Goal: Task Accomplishment & Management: Use online tool/utility

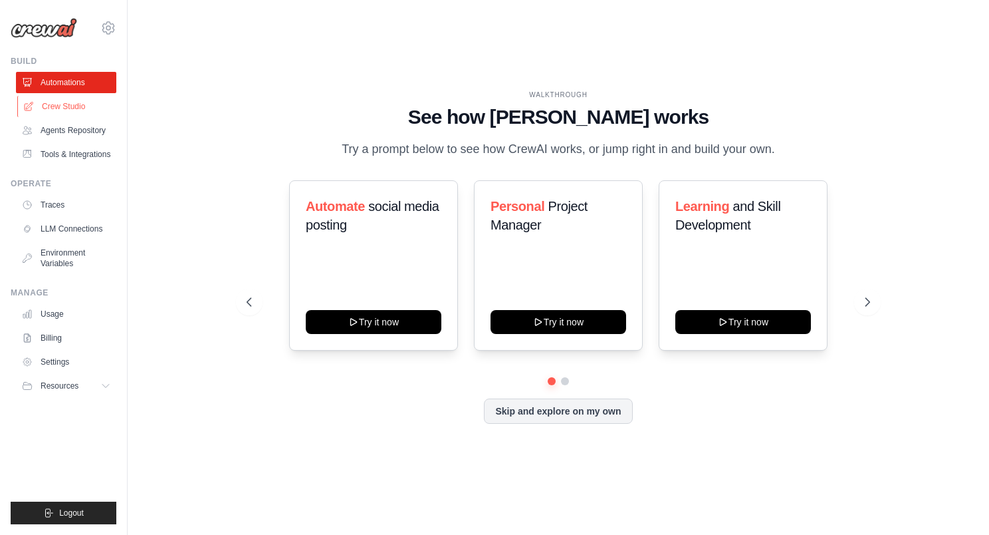
click at [88, 110] on link "Crew Studio" at bounding box center [67, 106] width 100 height 21
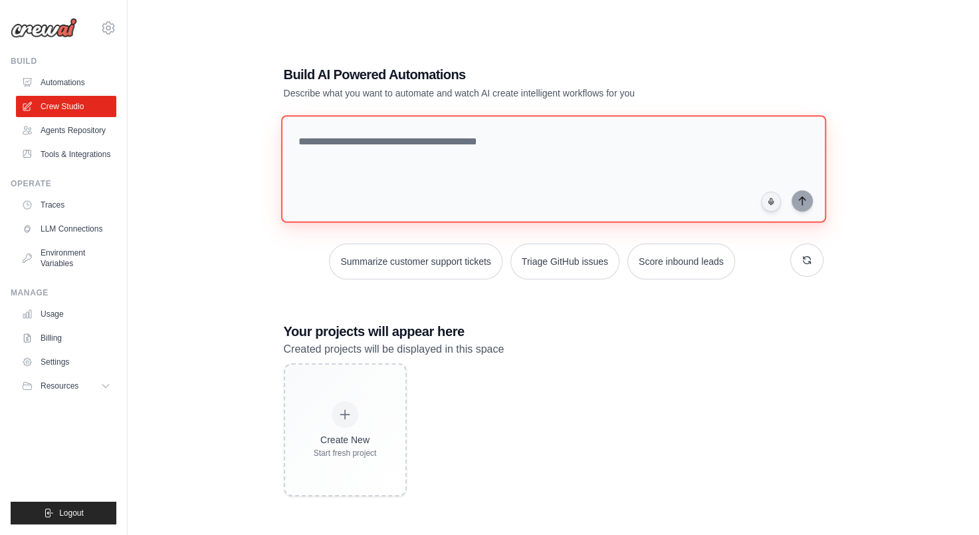
click at [398, 159] on textarea at bounding box center [553, 169] width 545 height 108
click at [366, 133] on textarea at bounding box center [553, 169] width 545 height 108
paste textarea "**********"
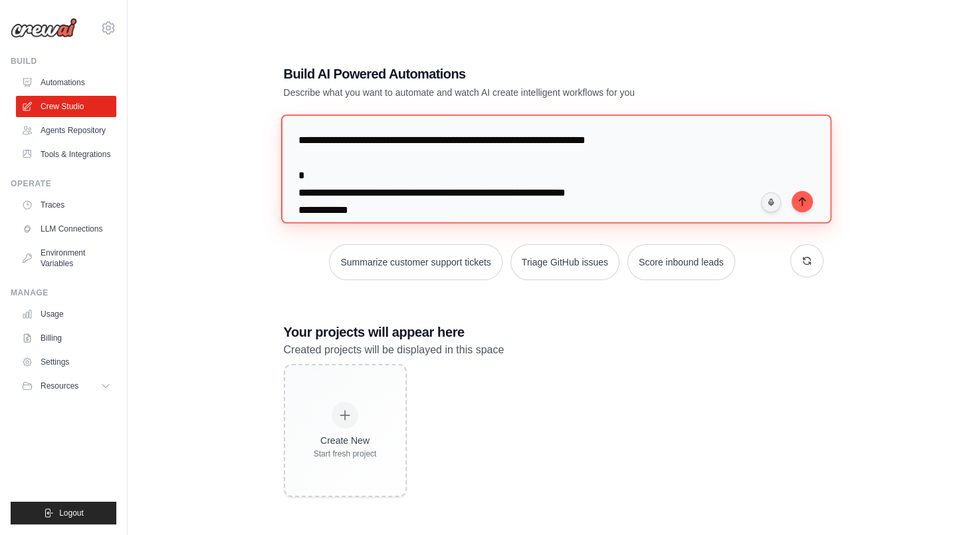
scroll to position [9520, 0]
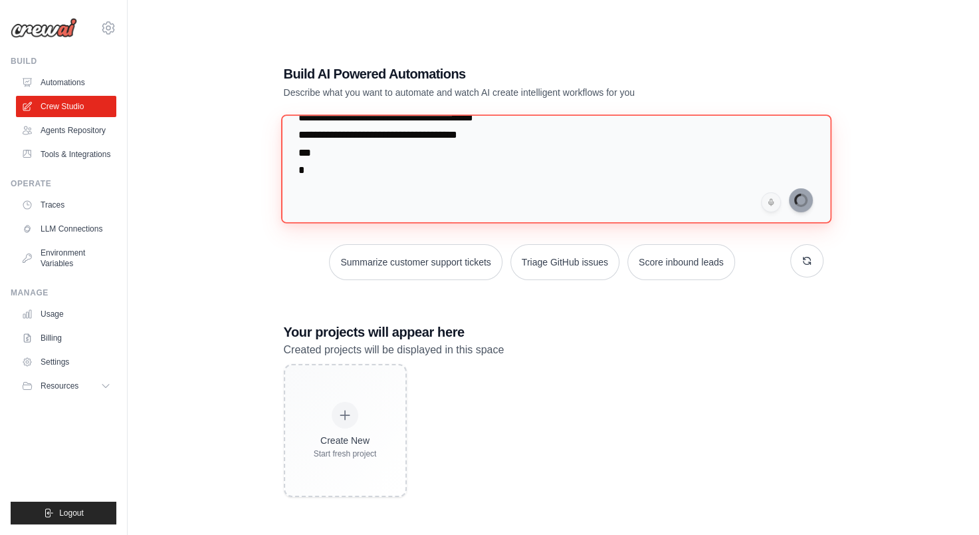
type textarea "**********"
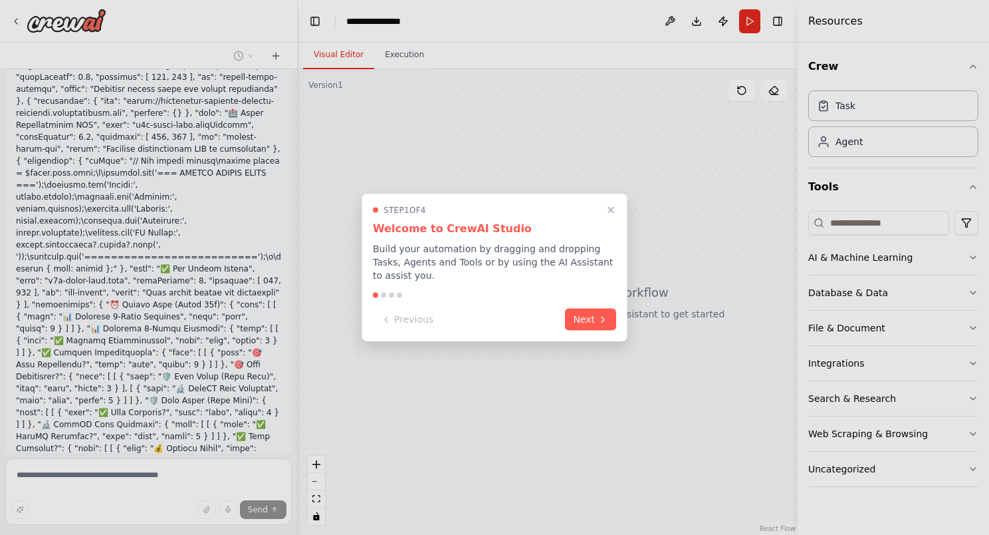
scroll to position [1939, 0]
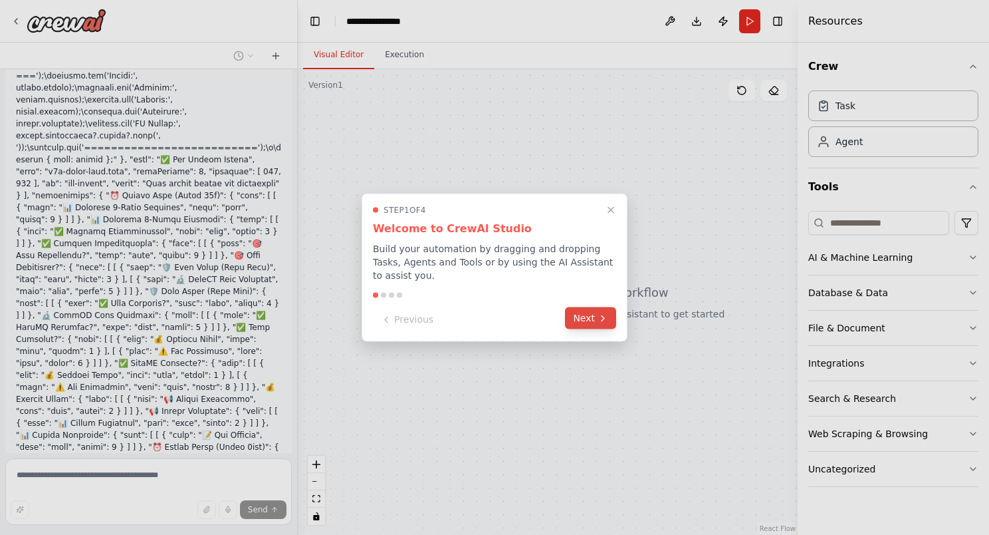
click at [585, 313] on button "Next" at bounding box center [590, 318] width 51 height 22
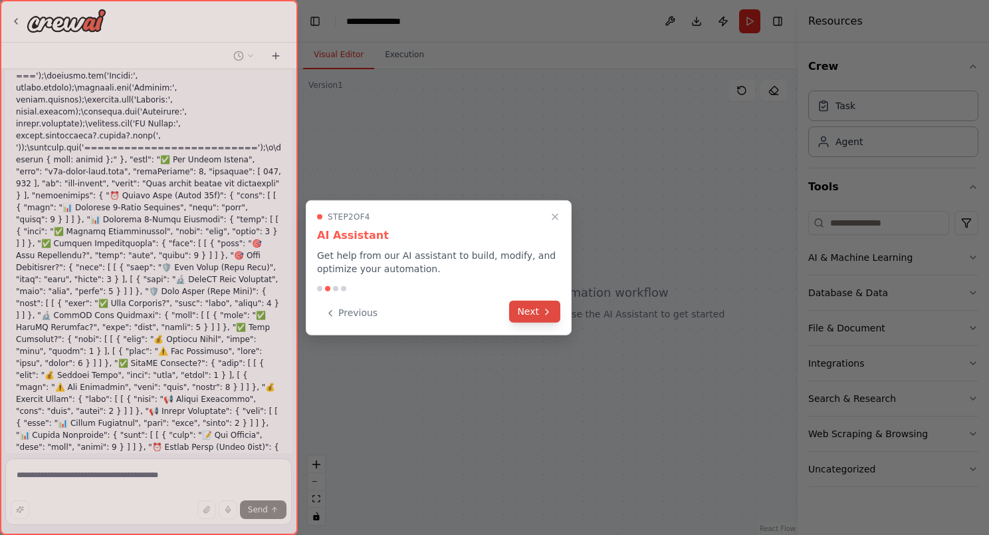
click at [526, 311] on button "Next" at bounding box center [534, 311] width 51 height 22
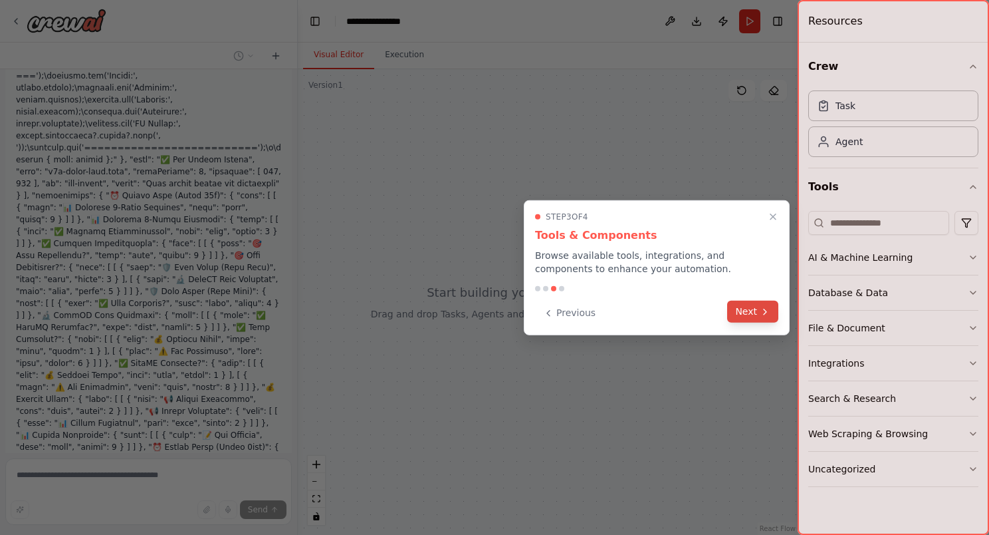
click at [761, 319] on button "Next" at bounding box center [752, 311] width 51 height 22
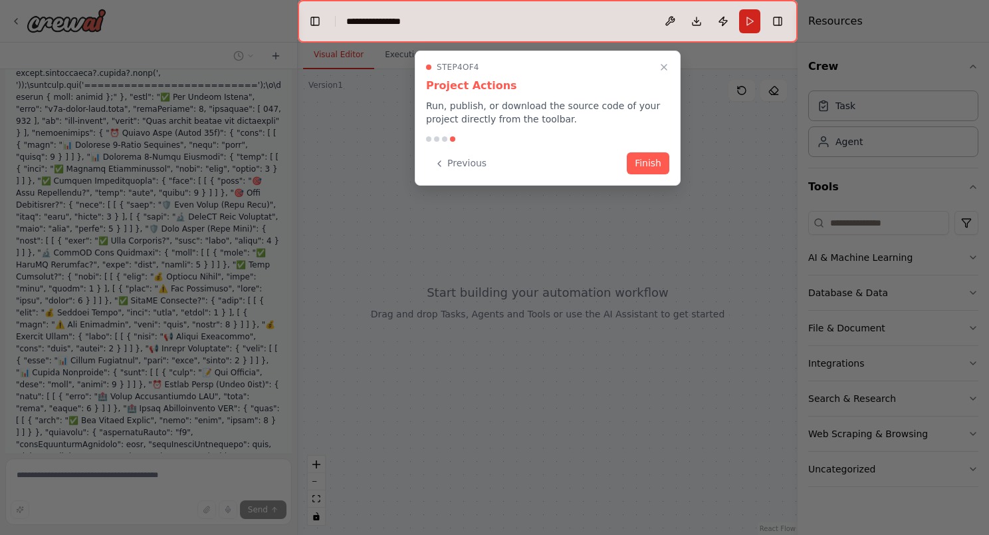
scroll to position [2028, 0]
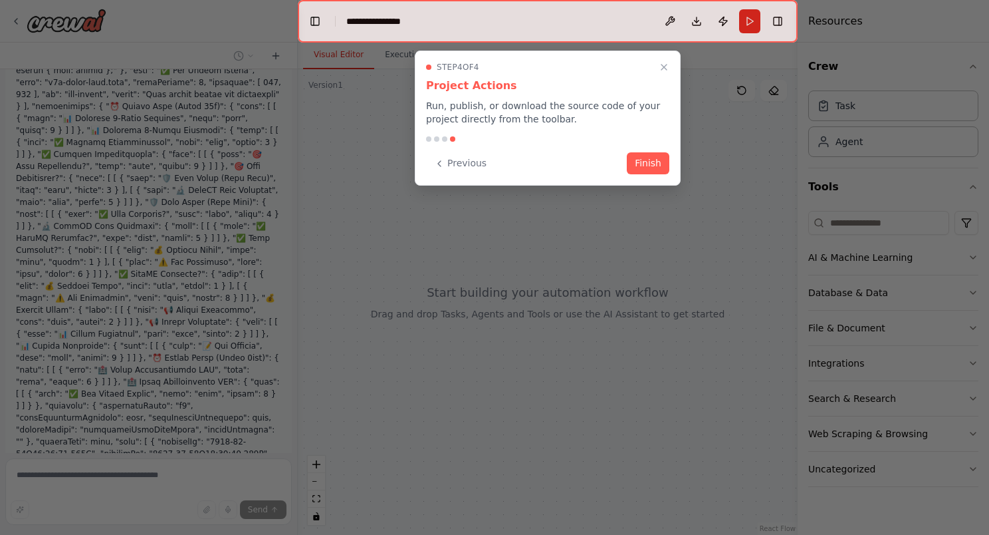
drag, startPoint x: 637, startPoint y: 160, endPoint x: 637, endPoint y: 168, distance: 8.0
click at [638, 160] on button "Finish" at bounding box center [648, 163] width 43 height 22
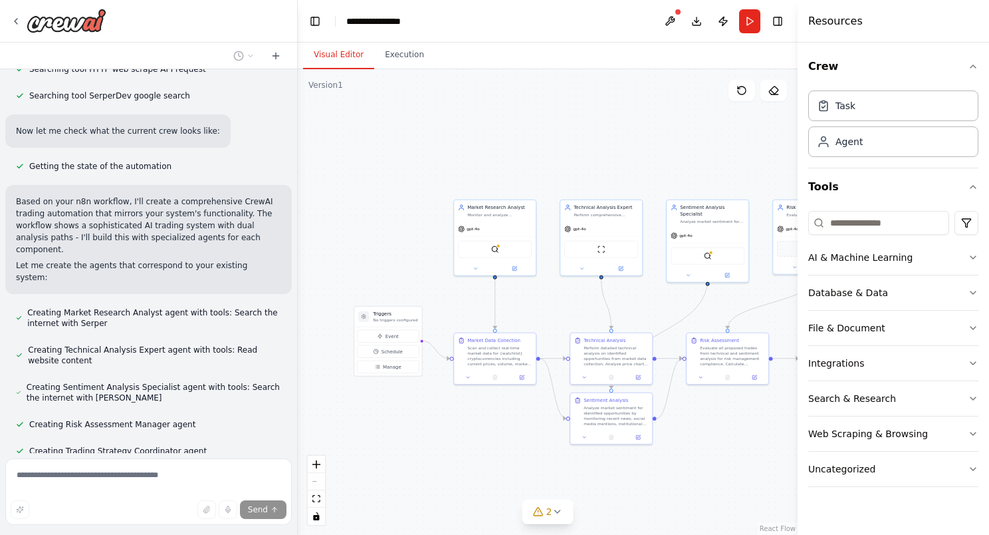
scroll to position [2822, 0]
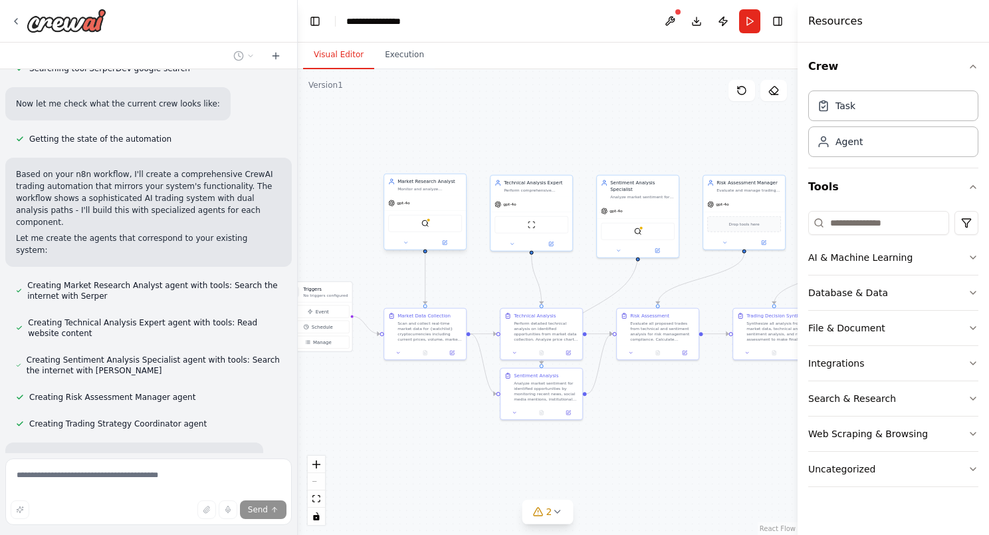
drag, startPoint x: 420, startPoint y: 223, endPoint x: 424, endPoint y: 249, distance: 25.7
click at [290, 191] on div "this, as crewai with best pracitices, to run at n8n data tables python: Found $…" at bounding box center [494, 267] width 989 height 535
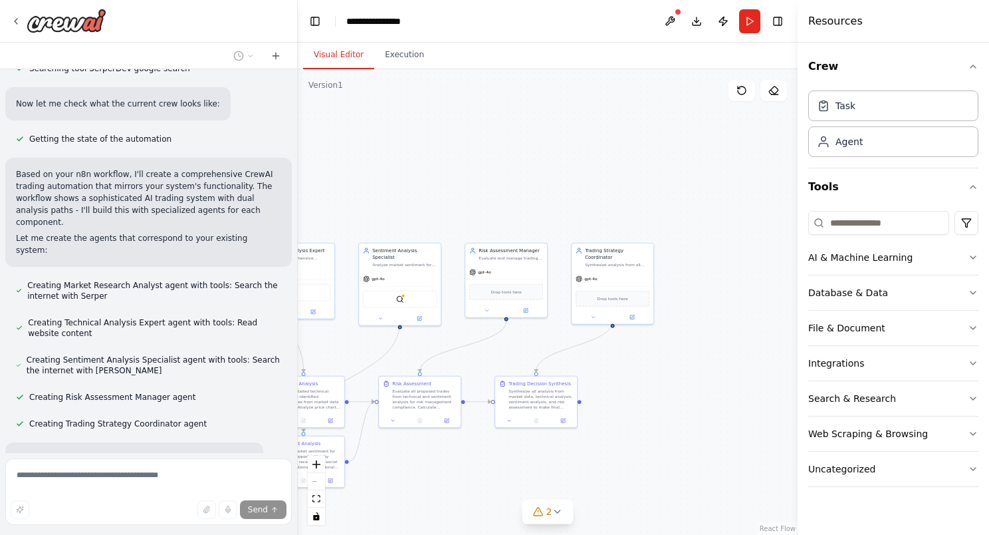
drag, startPoint x: 703, startPoint y: 433, endPoint x: 521, endPoint y: 497, distance: 192.4
click at [521, 500] on div ".deletable-edge-delete-btn { width: 20px; height: 20px; border: 0px solid #ffff…" at bounding box center [548, 301] width 500 height 465
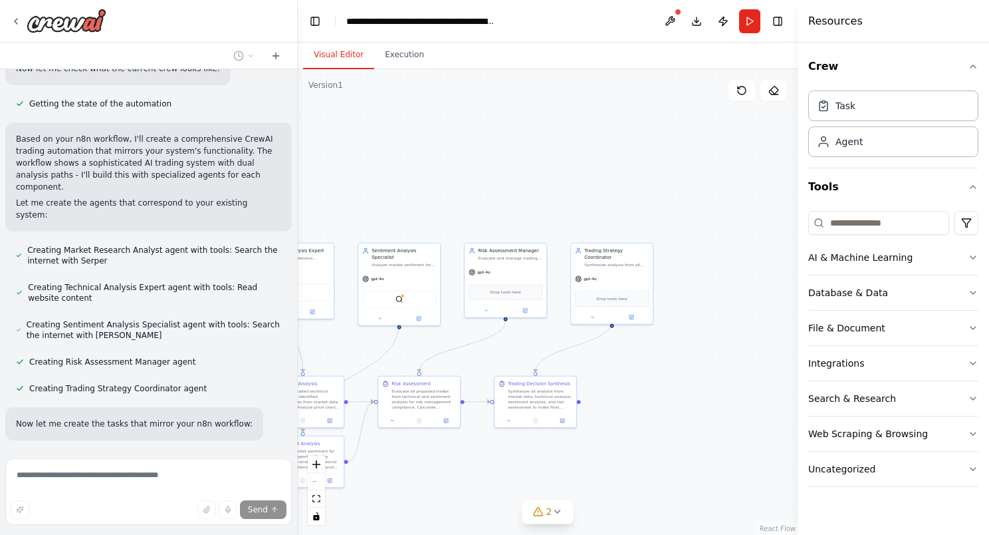
scroll to position [2859, 0]
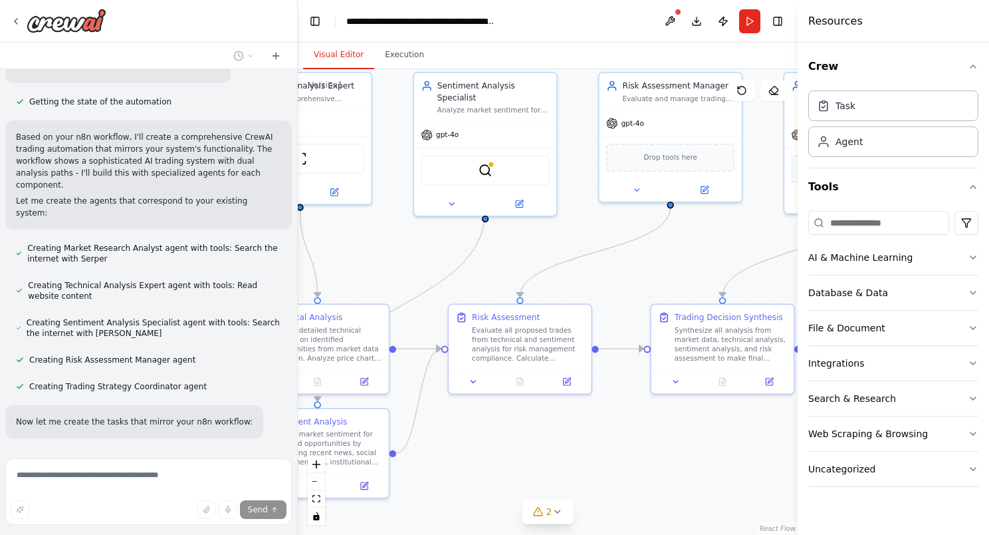
drag, startPoint x: 383, startPoint y: 375, endPoint x: 761, endPoint y: 265, distance: 393.4
click at [761, 265] on div ".deletable-edge-delete-btn { width: 20px; height: 20px; border: 0px solid #ffff…" at bounding box center [548, 301] width 500 height 465
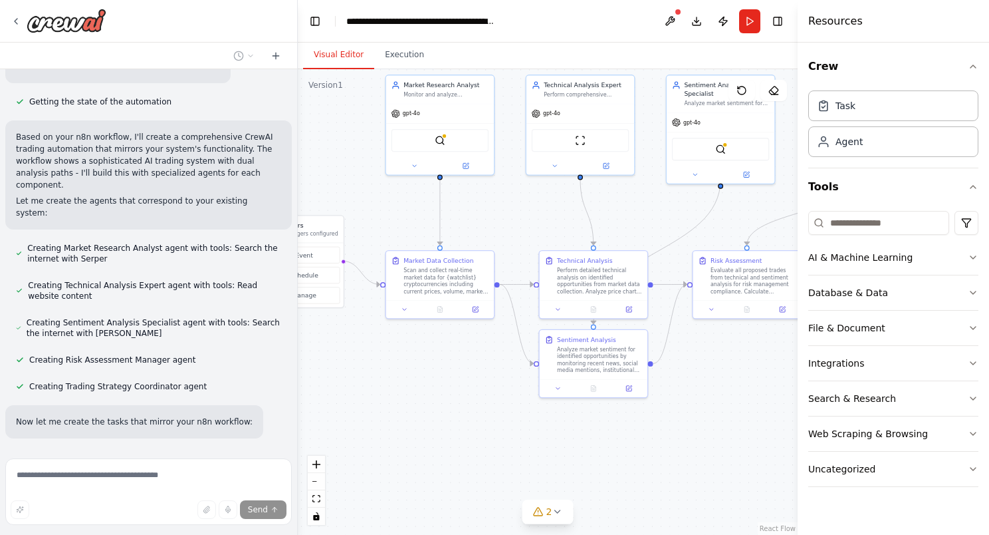
drag, startPoint x: 364, startPoint y: 242, endPoint x: 543, endPoint y: 226, distance: 180.2
click at [548, 223] on div ".deletable-edge-delete-btn { width: 20px; height: 20px; border: 0px solid #ffff…" at bounding box center [548, 301] width 500 height 465
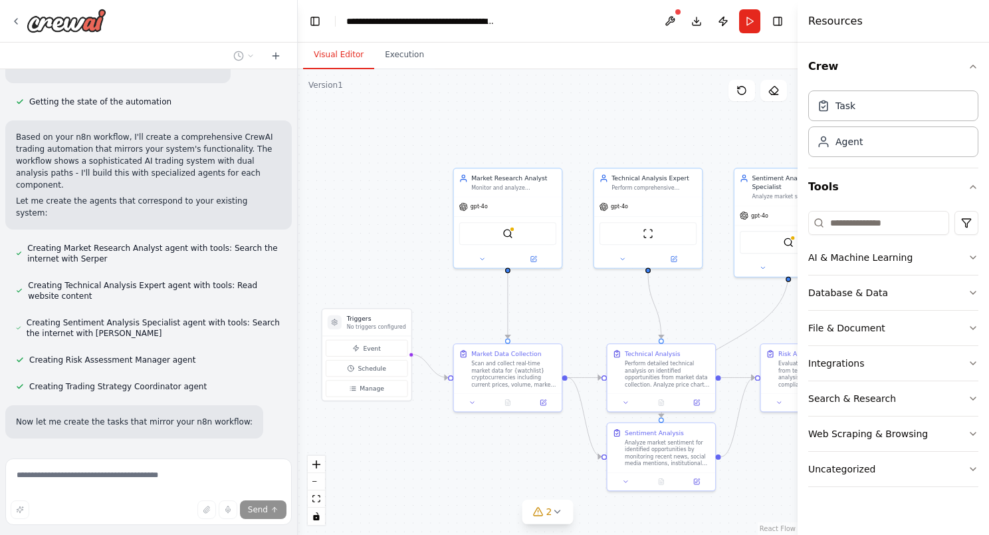
drag, startPoint x: 390, startPoint y: 205, endPoint x: 389, endPoint y: 262, distance: 56.5
click at [389, 262] on div ".deletable-edge-delete-btn { width: 20px; height: 20px; border: 0px solid #ffff…" at bounding box center [548, 301] width 500 height 465
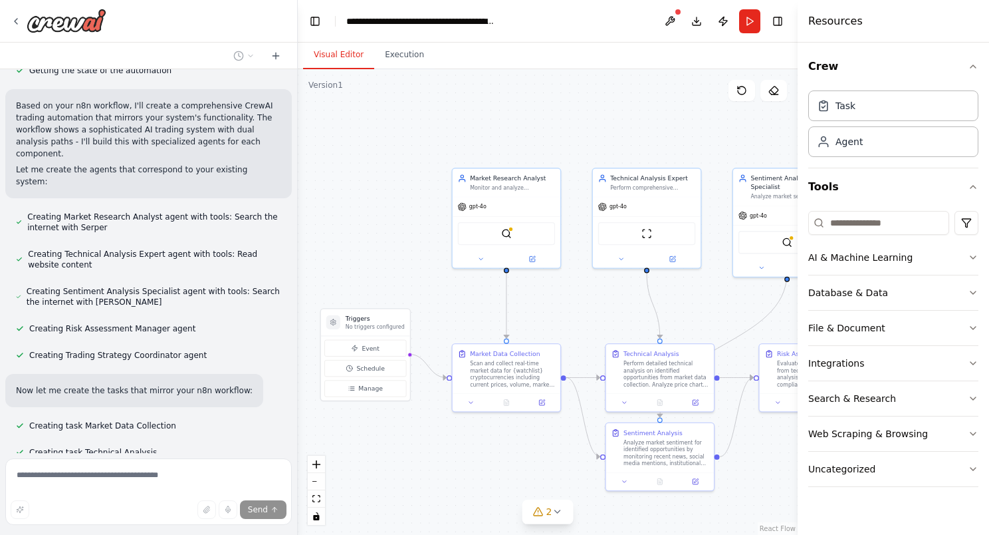
scroll to position [2891, 0]
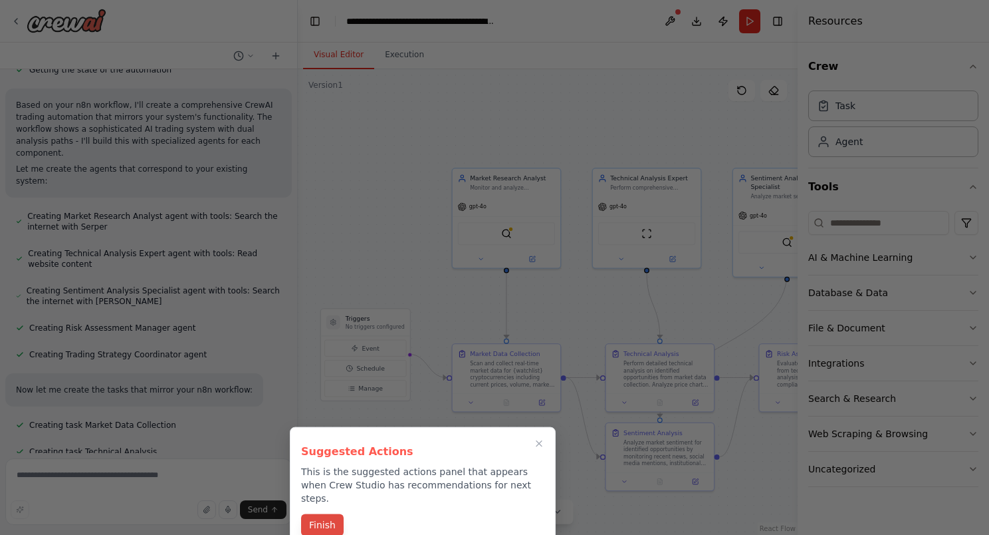
click at [322, 515] on button "Finish" at bounding box center [322, 525] width 43 height 22
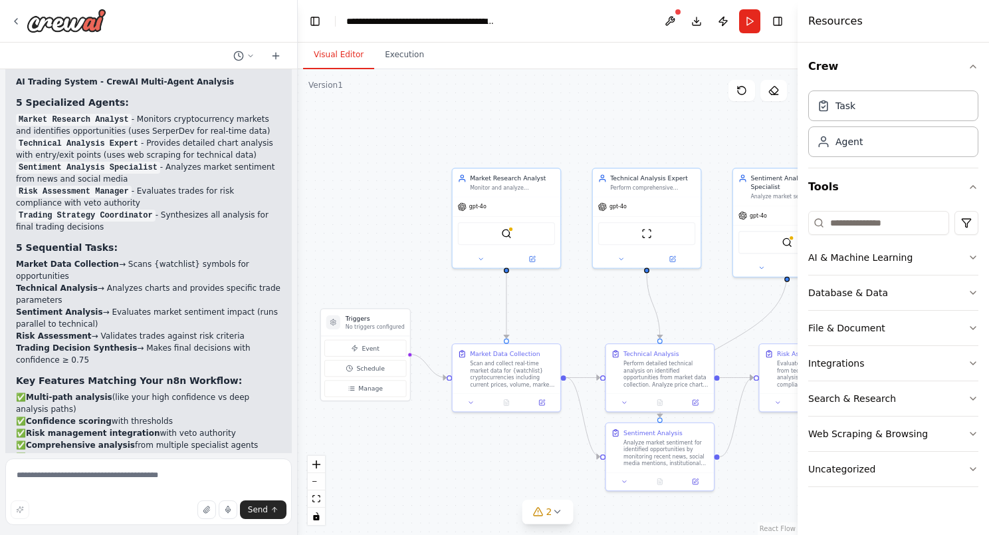
scroll to position [3535, 0]
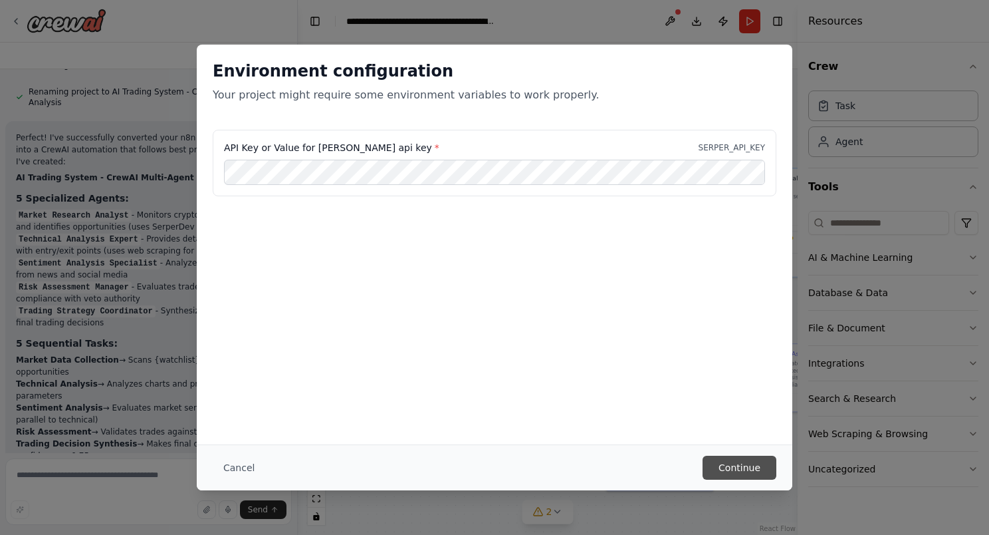
click at [761, 465] on button "Continue" at bounding box center [740, 467] width 74 height 24
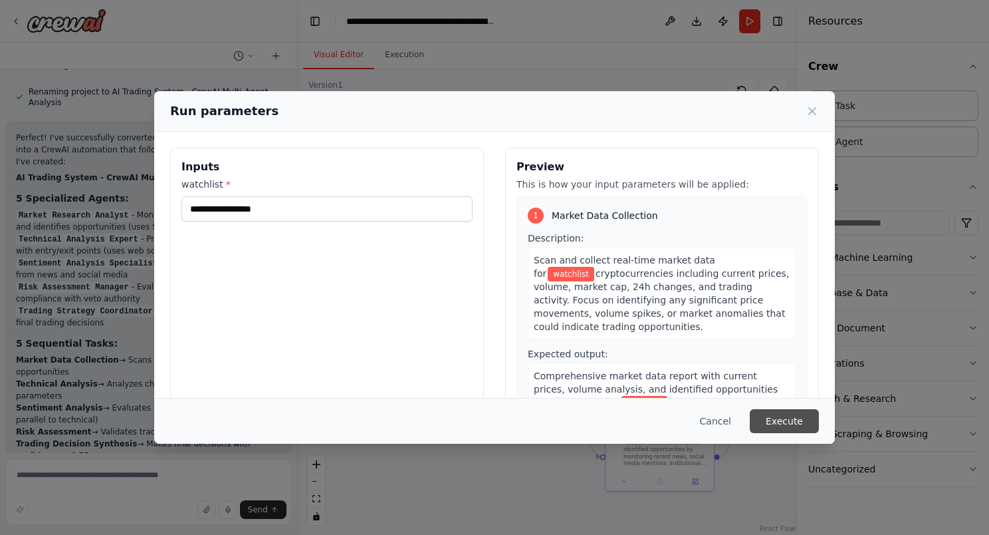
click at [794, 416] on button "Execute" at bounding box center [784, 421] width 69 height 24
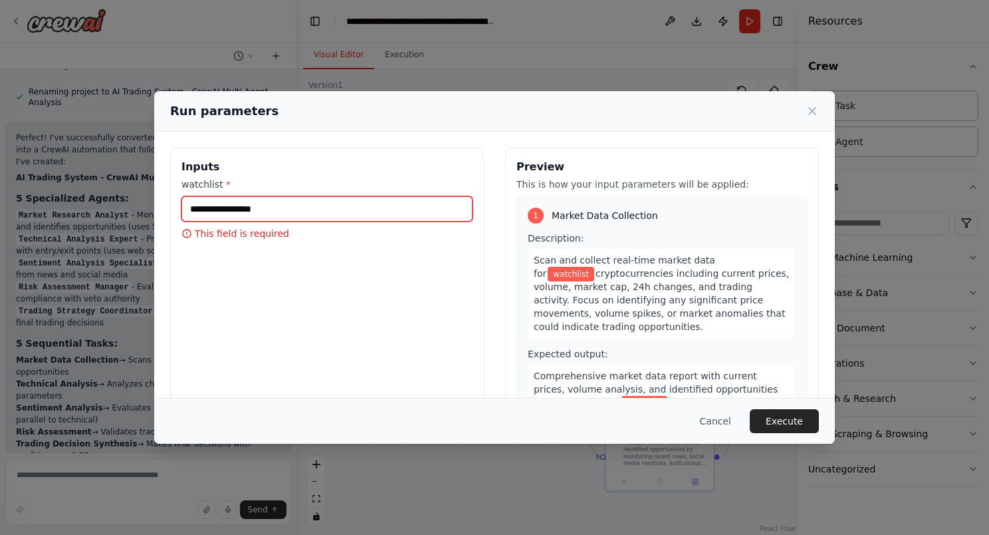
click at [250, 197] on input "watchlist *" at bounding box center [326, 208] width 291 height 25
click at [378, 279] on div "Inputs watchlist * This field is required" at bounding box center [327, 305] width 314 height 315
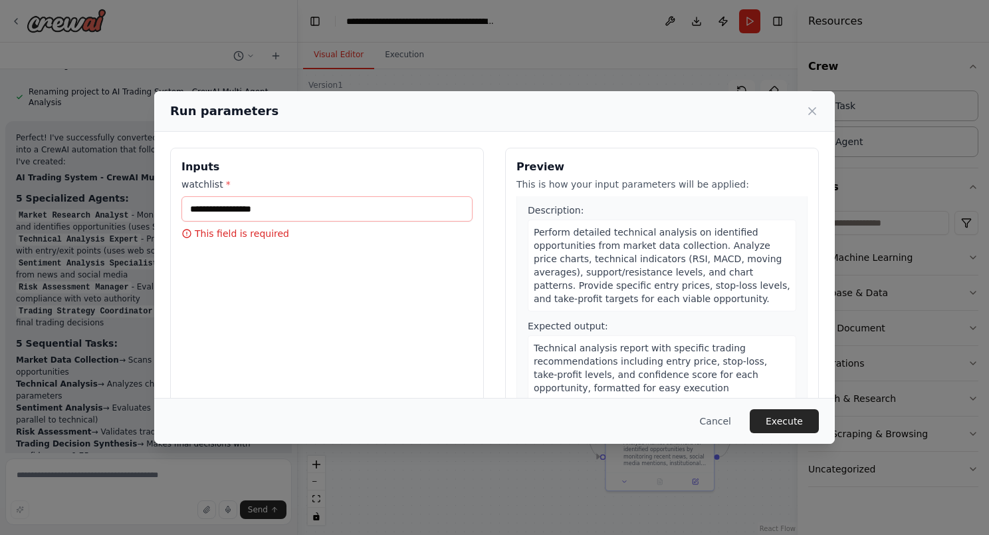
scroll to position [0, 0]
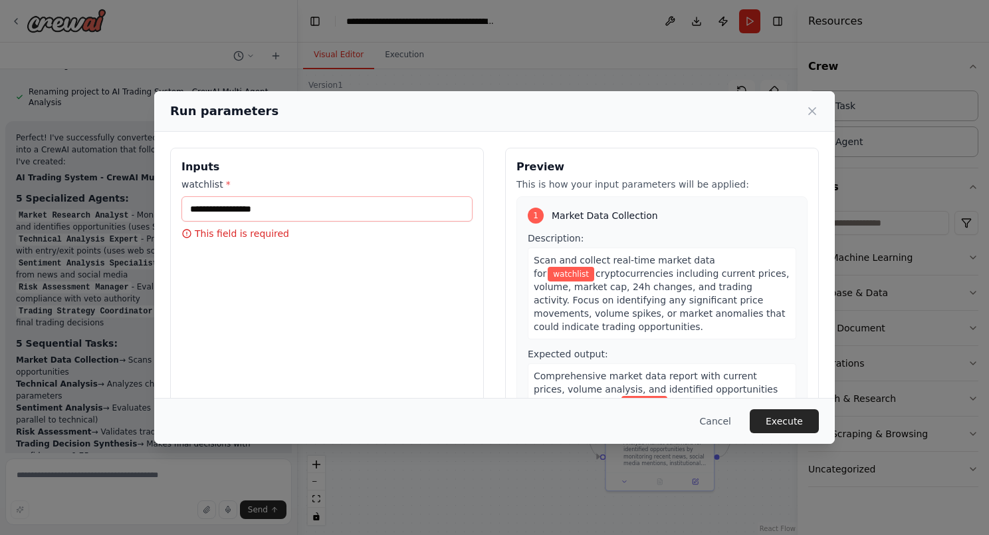
click at [270, 157] on div "Inputs watchlist * This field is required" at bounding box center [327, 305] width 314 height 315
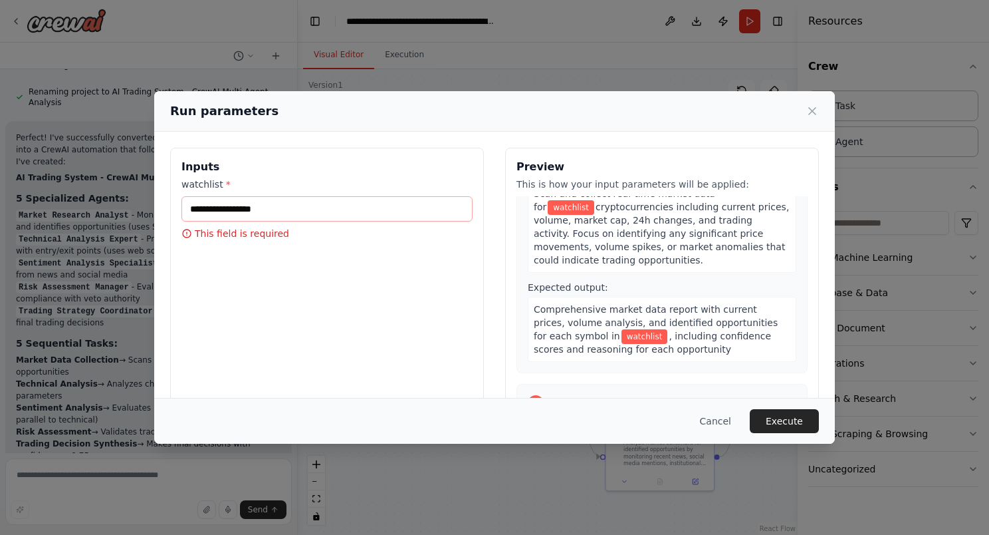
scroll to position [133, 0]
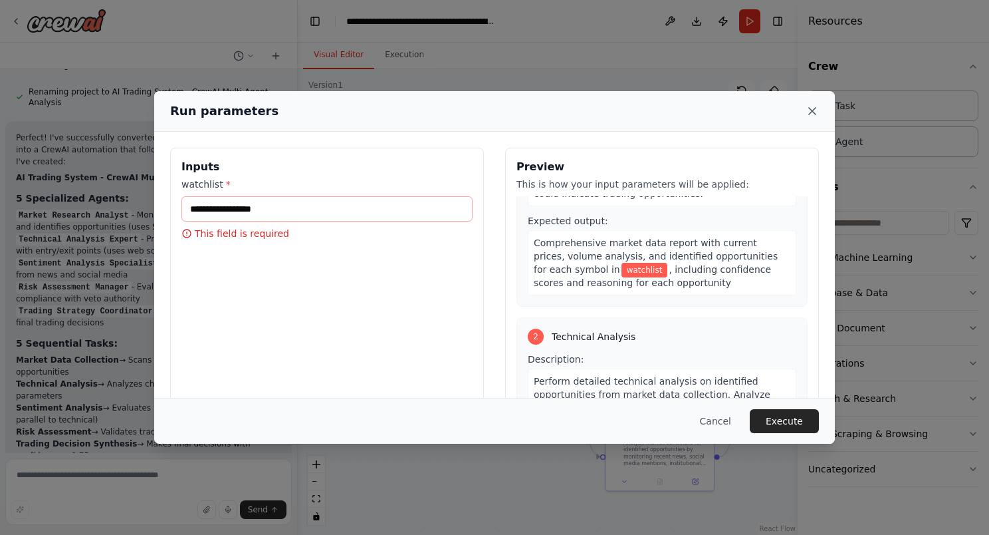
click at [814, 108] on icon at bounding box center [812, 111] width 7 height 7
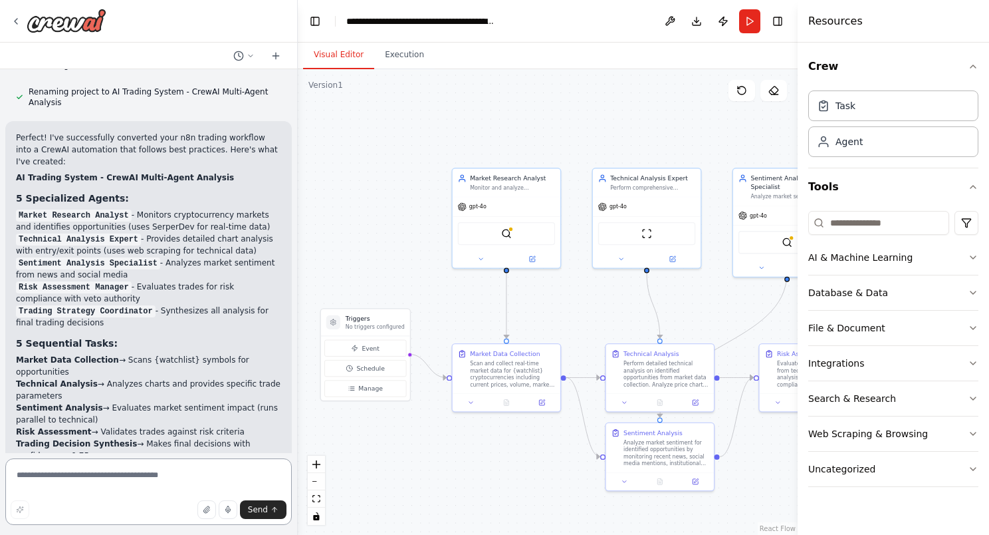
click at [104, 469] on textarea at bounding box center [148, 491] width 287 height 66
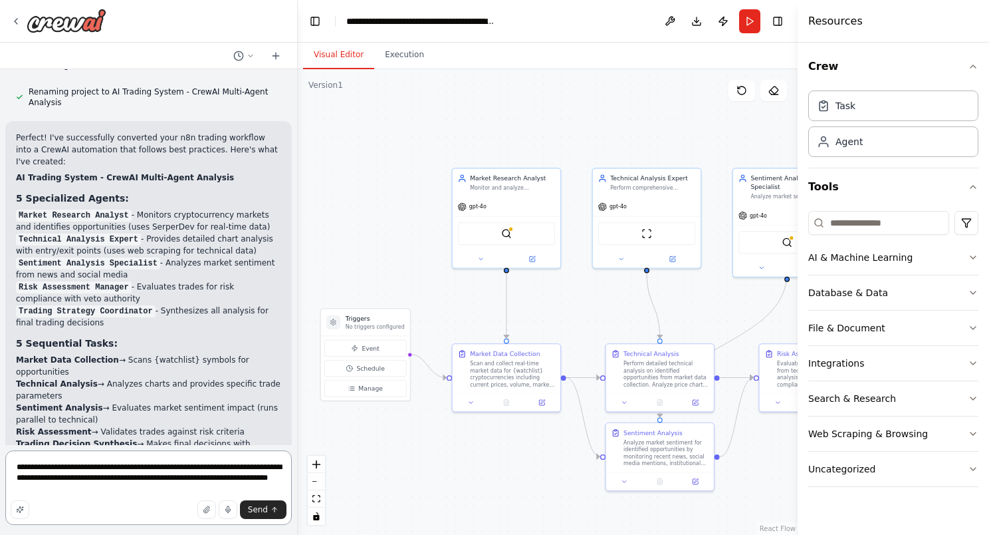
scroll to position [3436, 0]
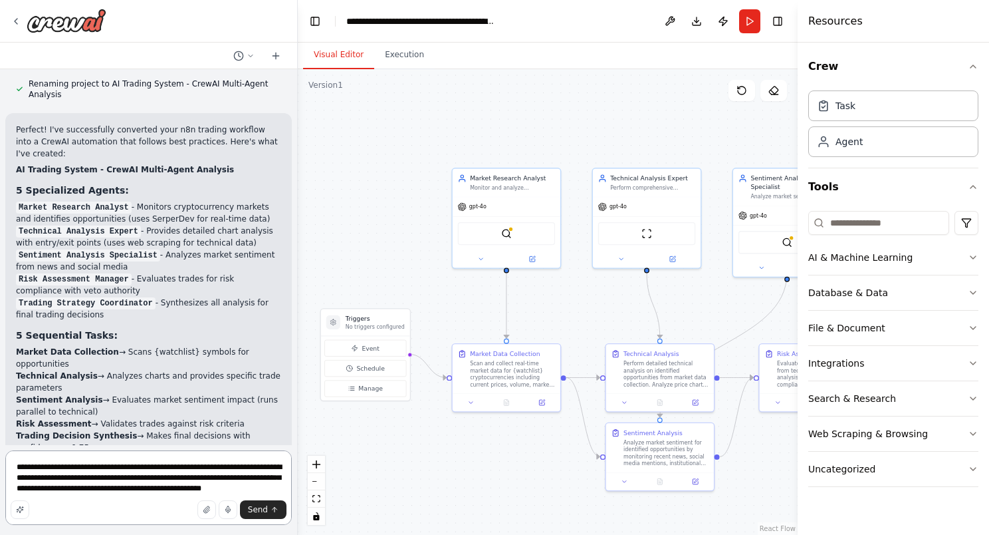
type textarea "**********"
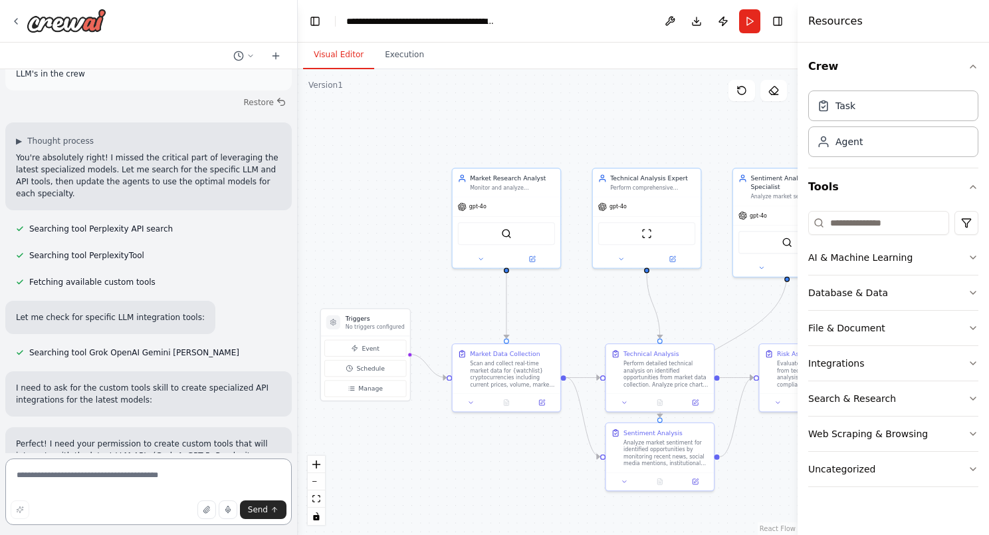
scroll to position [4208, 0]
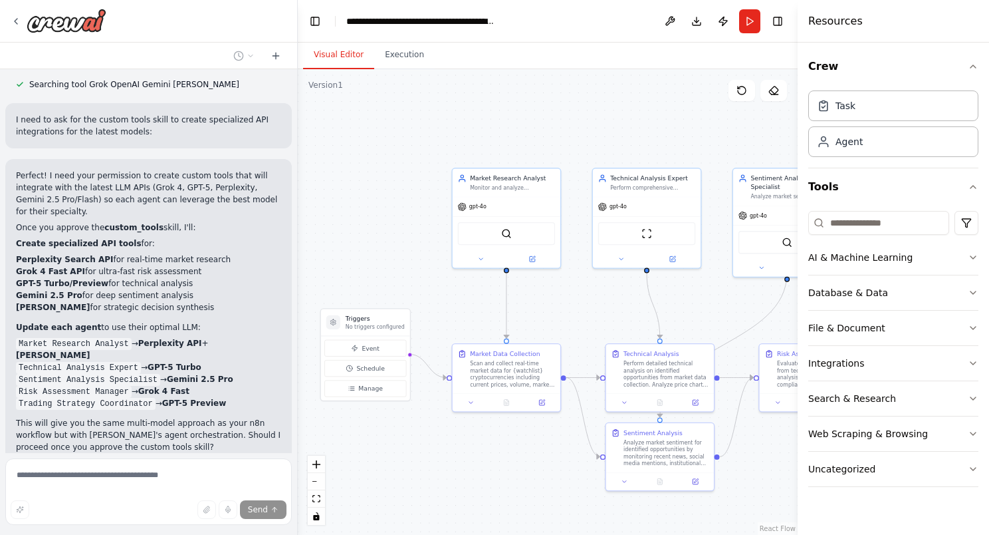
scroll to position [4531, 0]
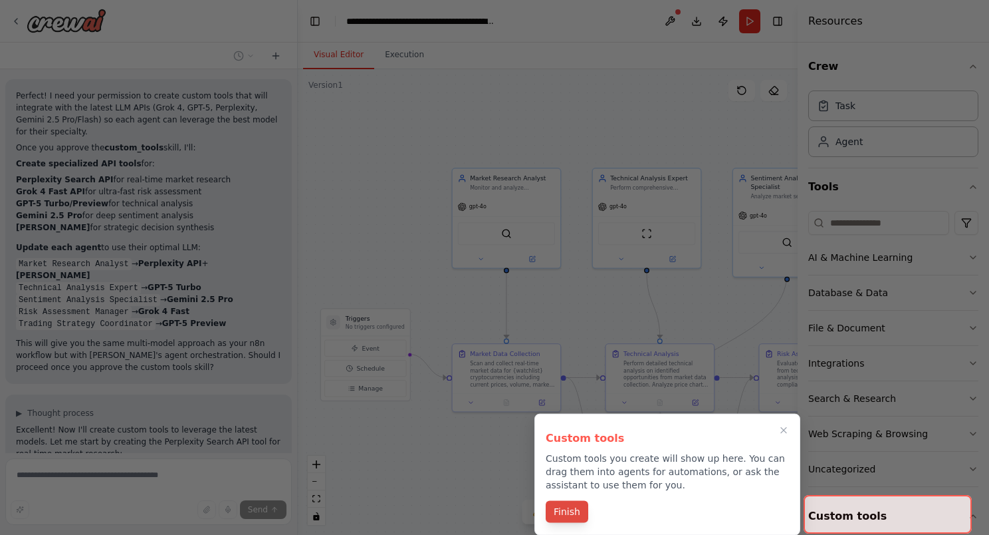
click at [571, 513] on button "Finish" at bounding box center [567, 512] width 43 height 22
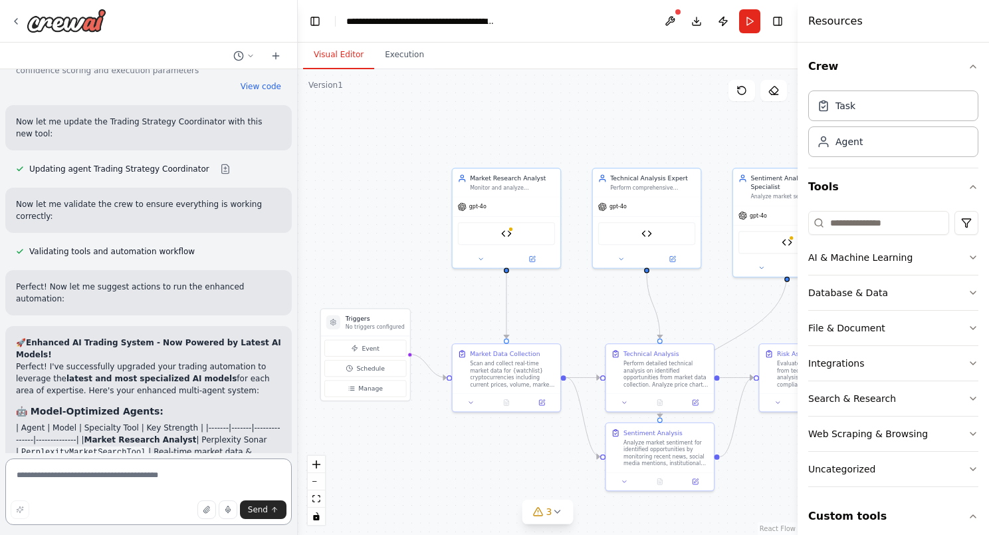
scroll to position [7203, 0]
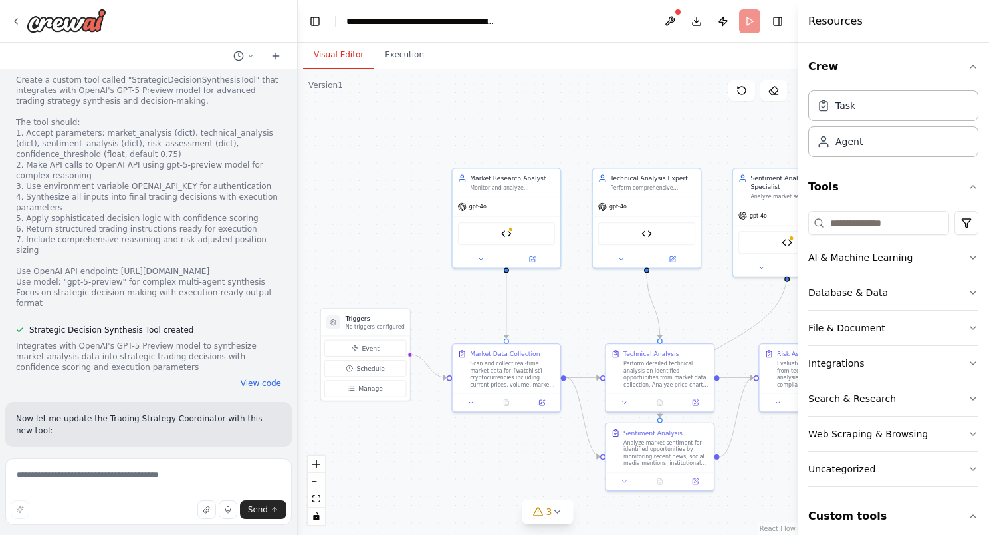
scroll to position [6896, 0]
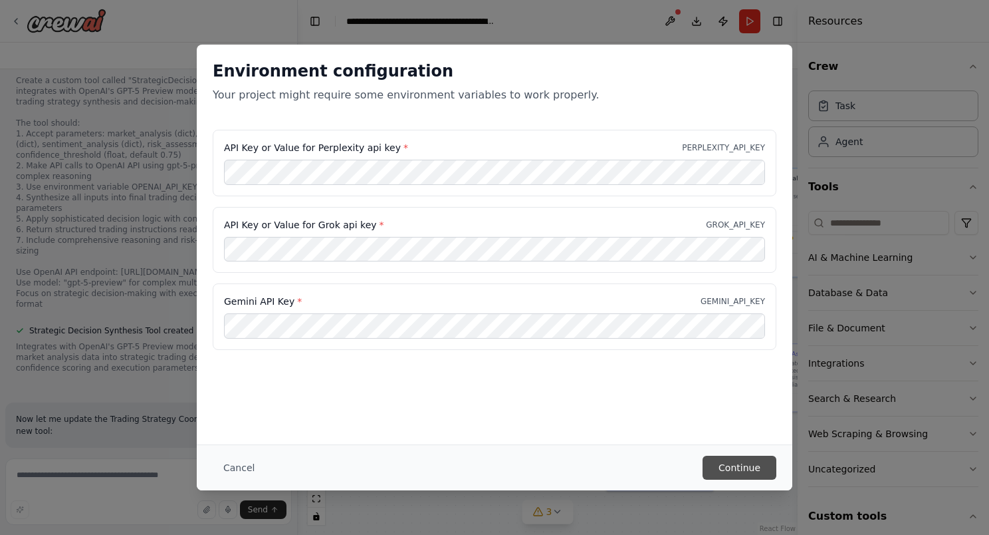
click at [771, 468] on button "Continue" at bounding box center [740, 467] width 74 height 24
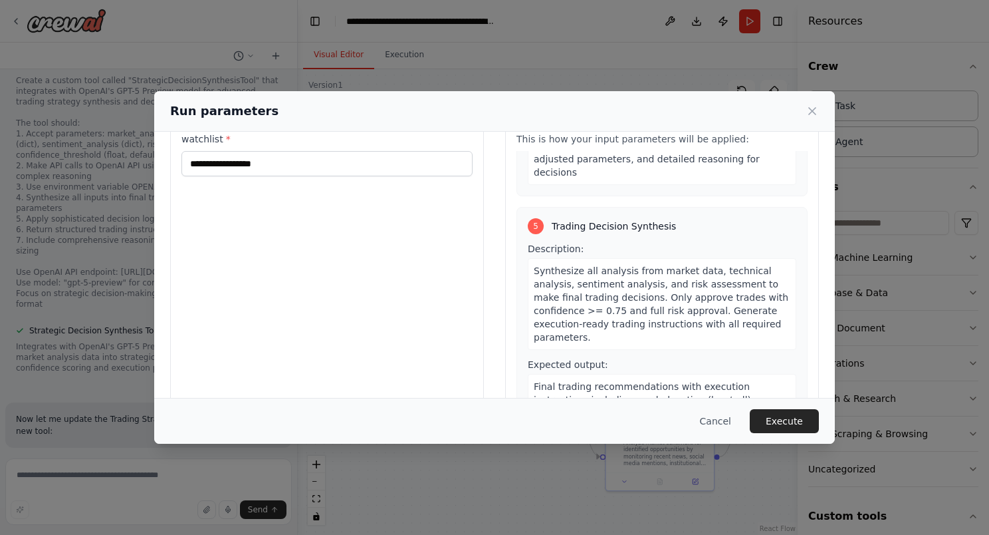
scroll to position [80, 0]
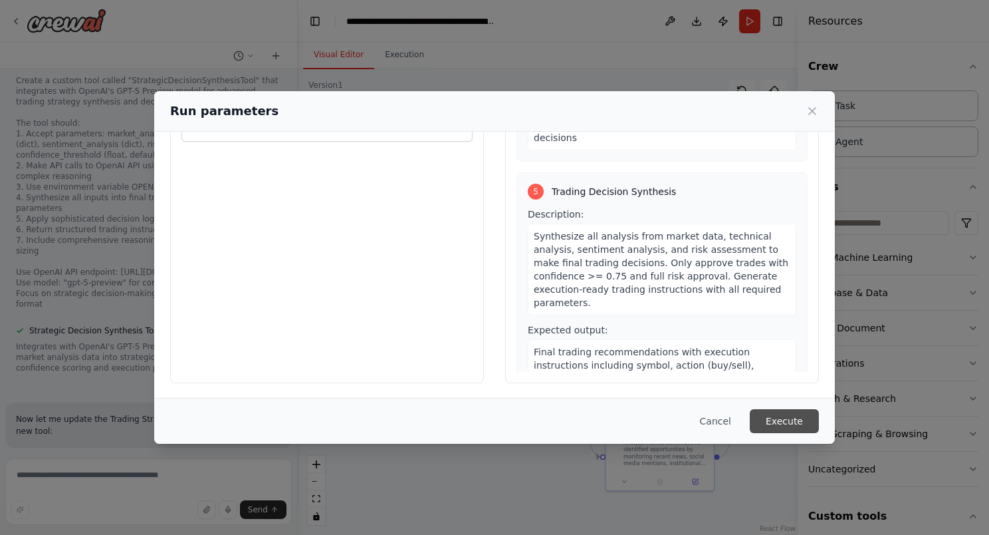
click at [788, 421] on button "Execute" at bounding box center [784, 421] width 69 height 24
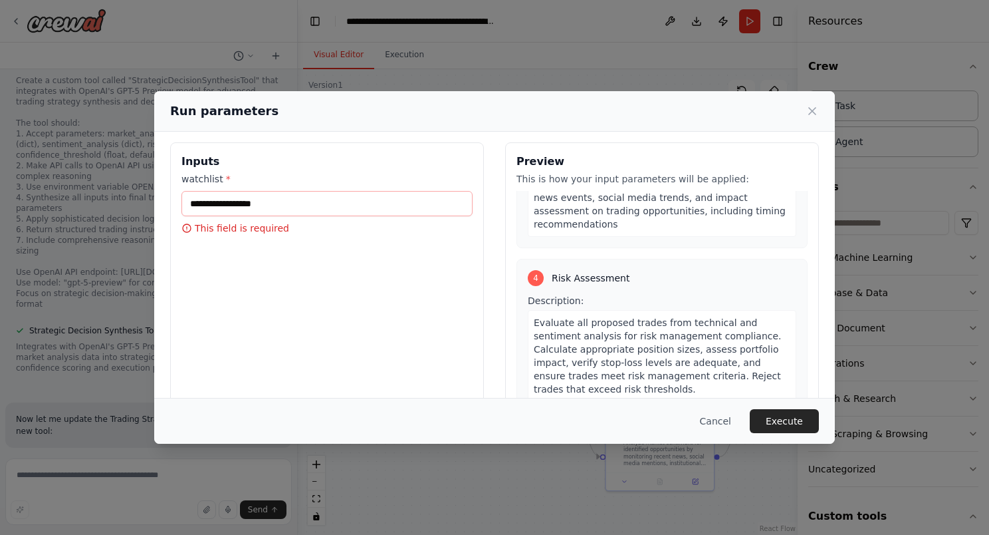
scroll to position [0, 0]
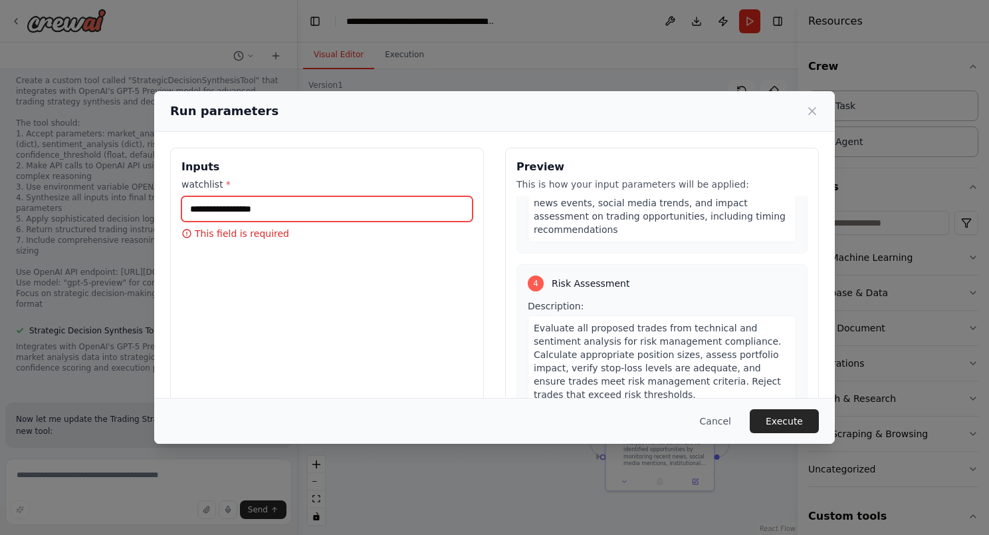
click at [267, 214] on input "watchlist *" at bounding box center [326, 208] width 291 height 25
click at [727, 418] on button "Cancel" at bounding box center [715, 421] width 53 height 24
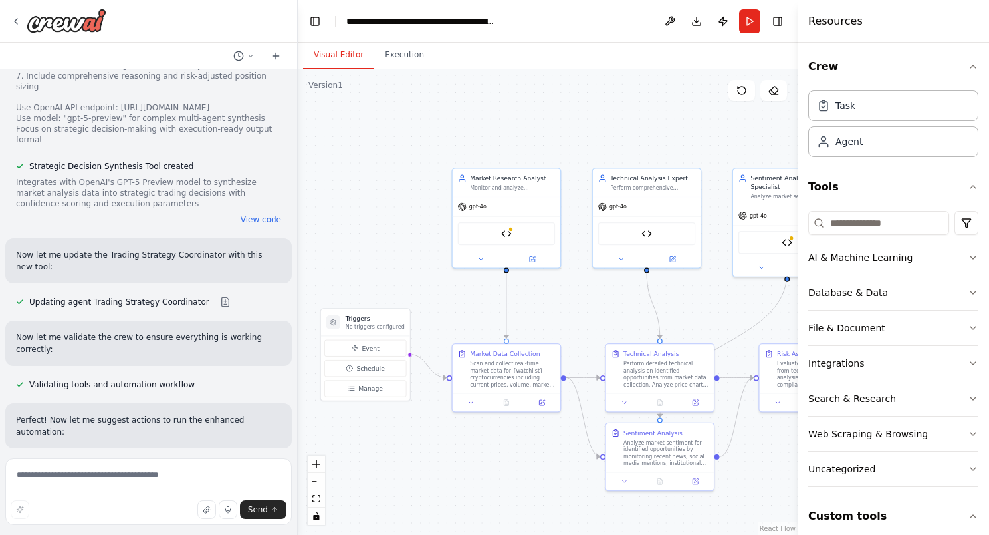
scroll to position [7096, 0]
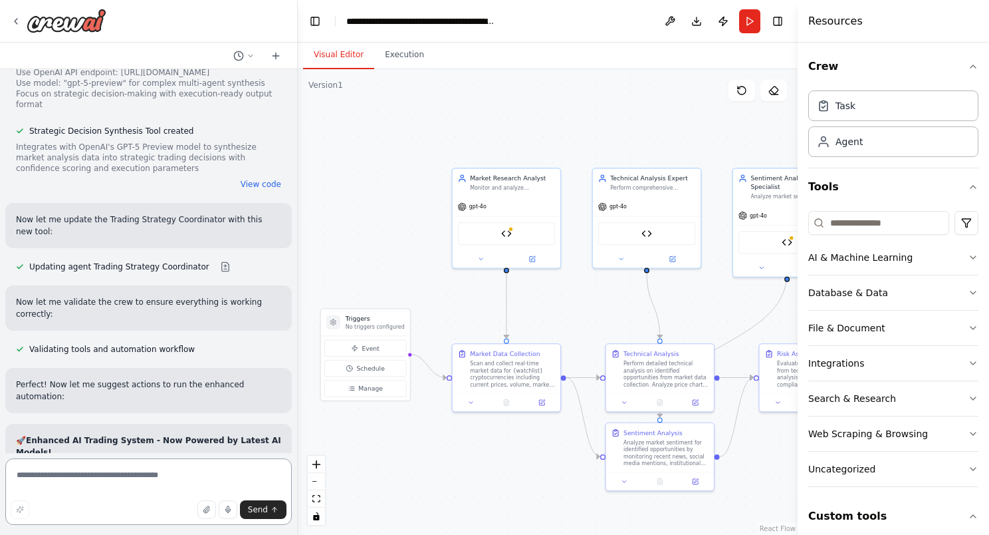
click at [136, 474] on textarea at bounding box center [148, 491] width 287 height 66
type textarea "**********"
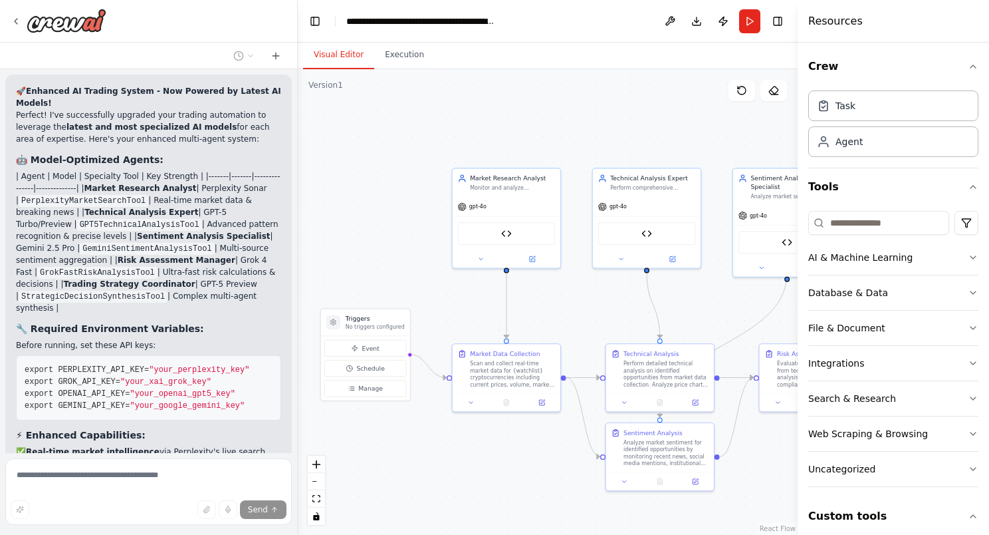
scroll to position [7326, 0]
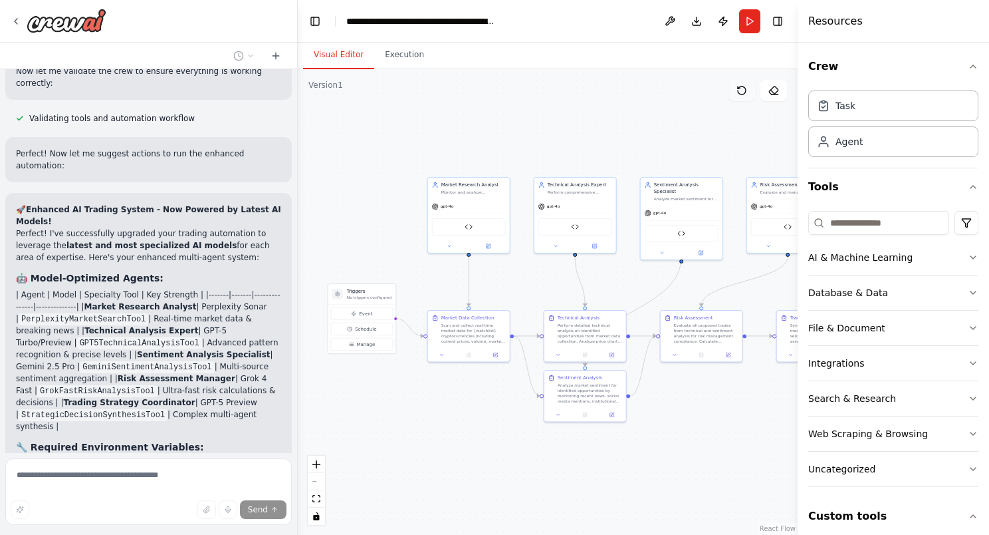
click at [745, 95] on icon at bounding box center [742, 90] width 11 height 11
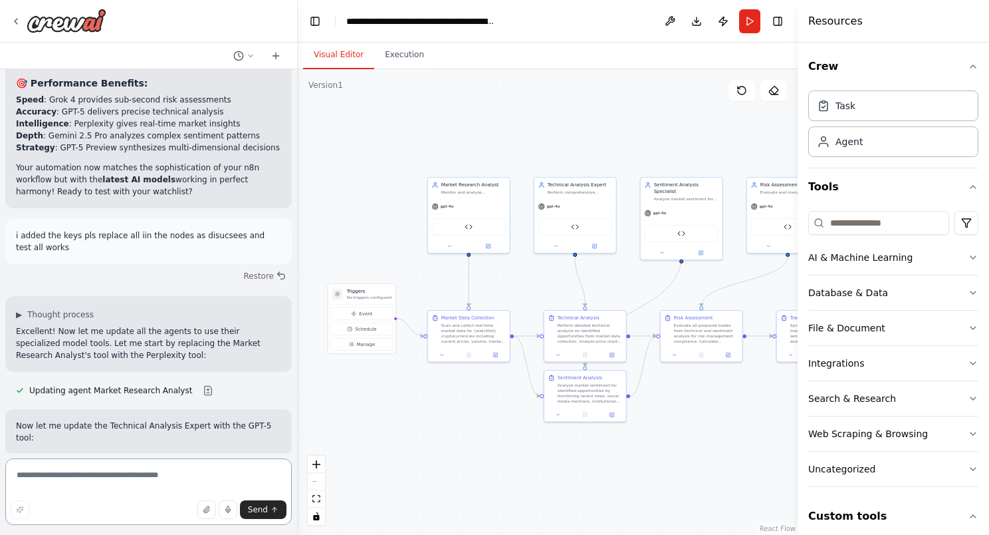
scroll to position [7893, 0]
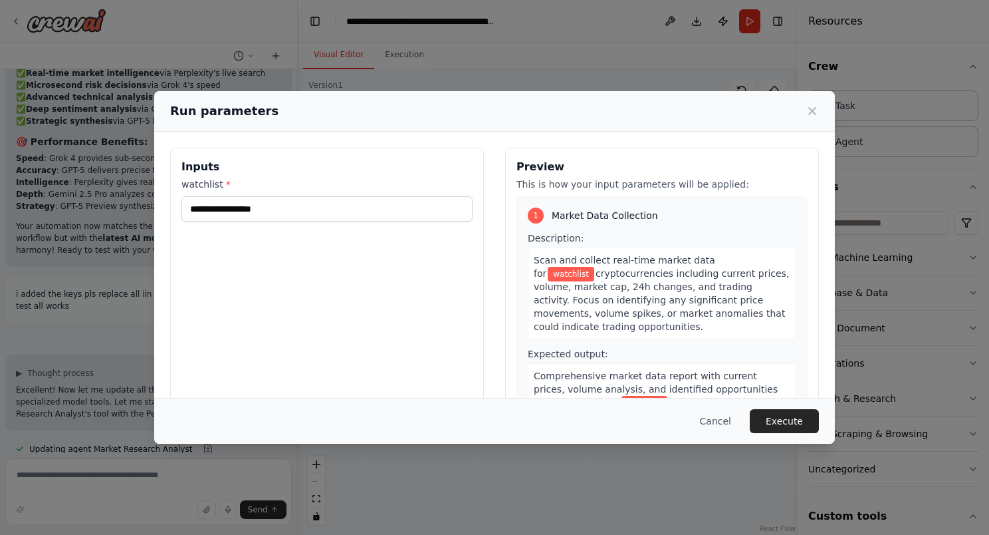
scroll to position [7835, 0]
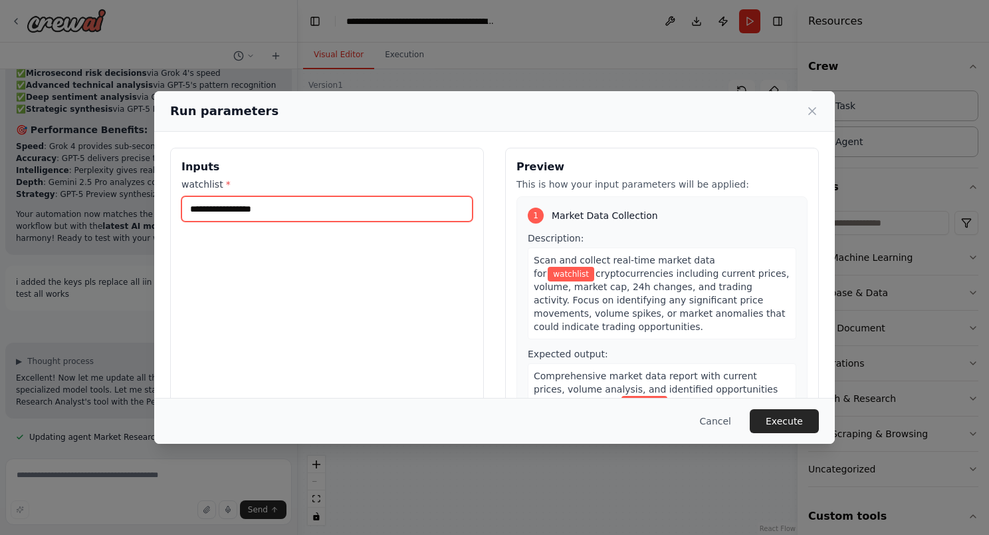
click at [347, 215] on input "watchlist *" at bounding box center [326, 208] width 291 height 25
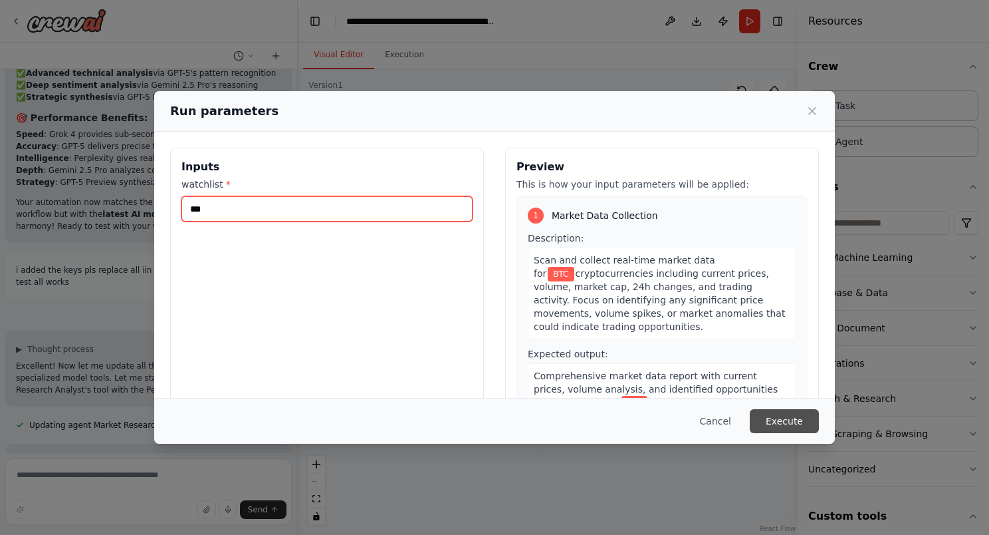
type input "***"
click at [800, 427] on button "Execute" at bounding box center [784, 421] width 69 height 24
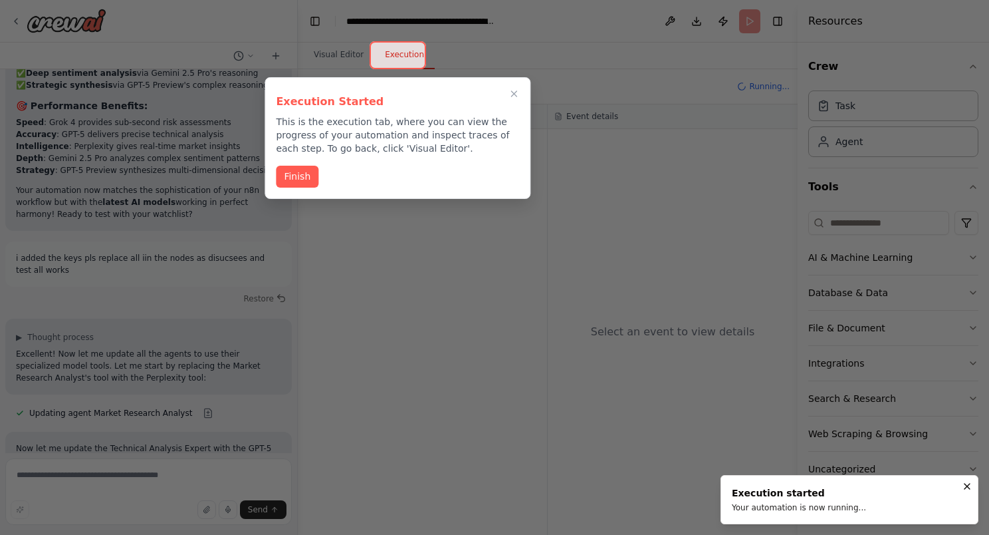
scroll to position [7871, 0]
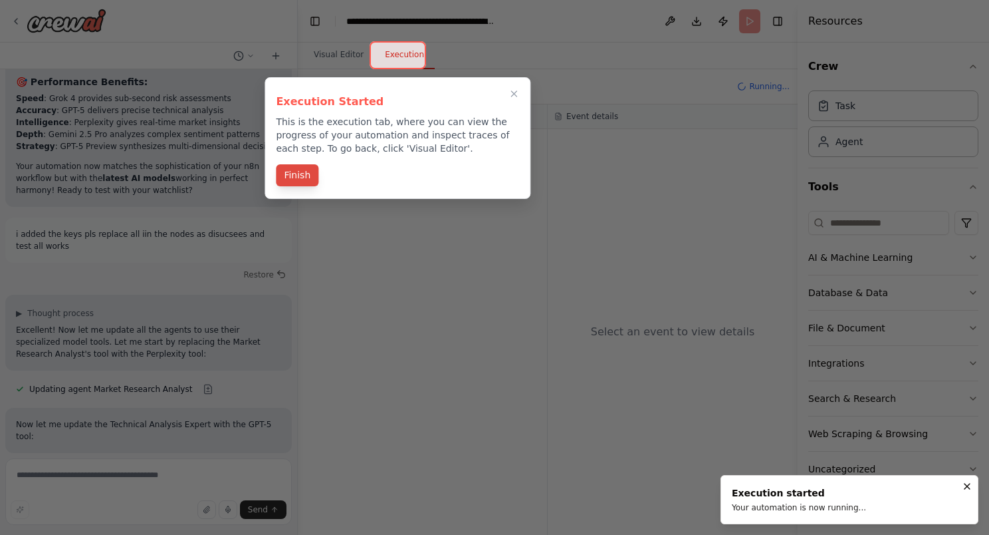
click at [296, 178] on button "Finish" at bounding box center [297, 175] width 43 height 22
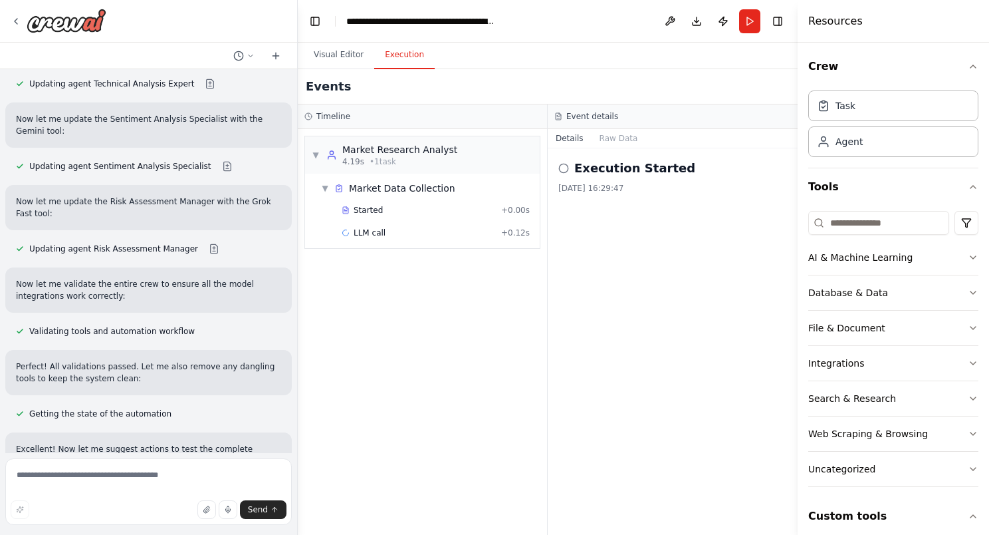
scroll to position [8282, 0]
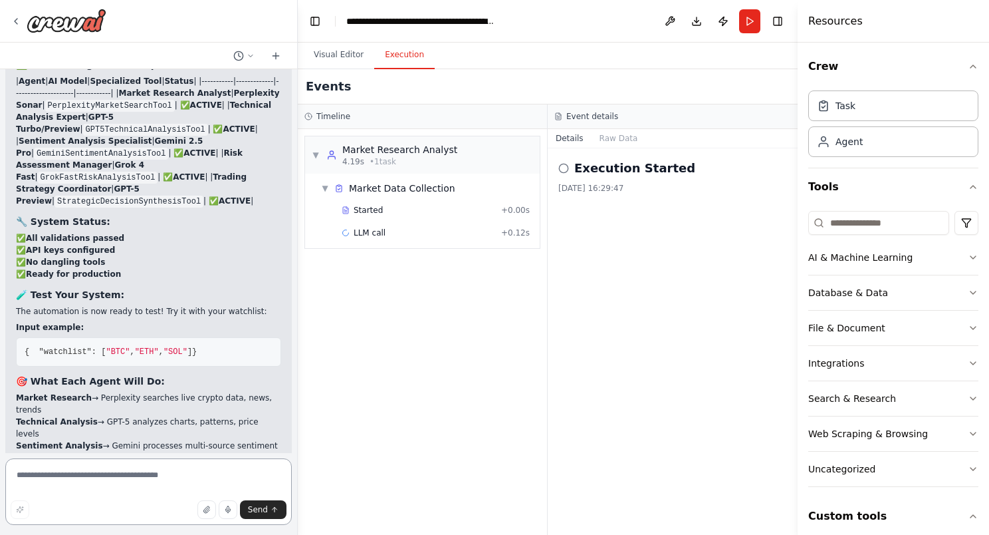
scroll to position [8778, 0]
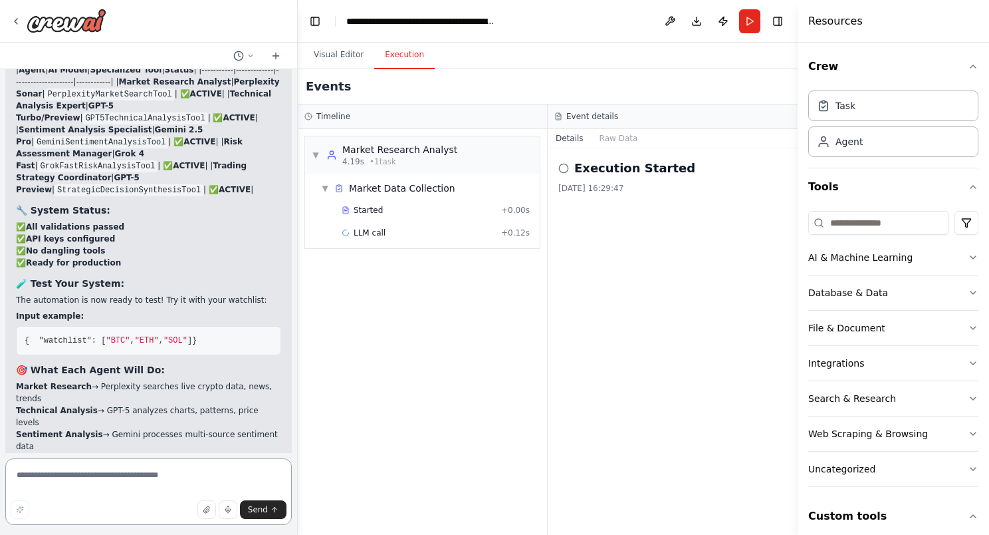
click at [104, 496] on textarea at bounding box center [148, 491] width 287 height 66
type textarea "*"
type textarea "**********"
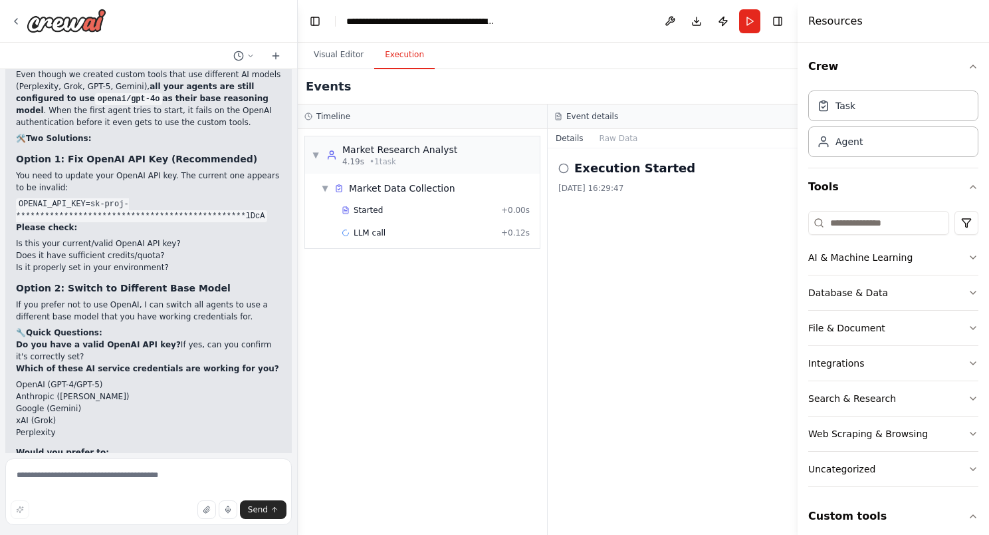
scroll to position [9353, 0]
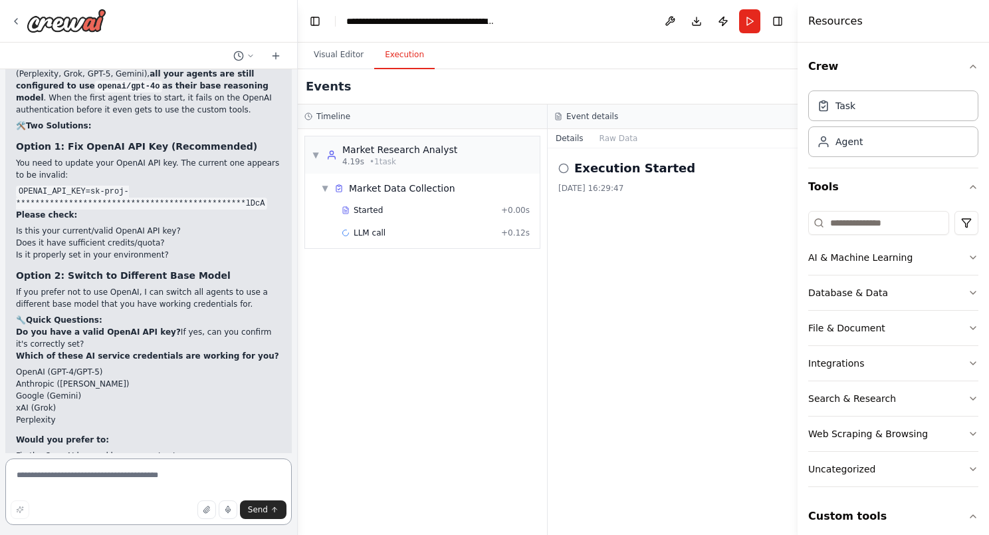
click at [57, 475] on textarea at bounding box center [148, 491] width 287 height 66
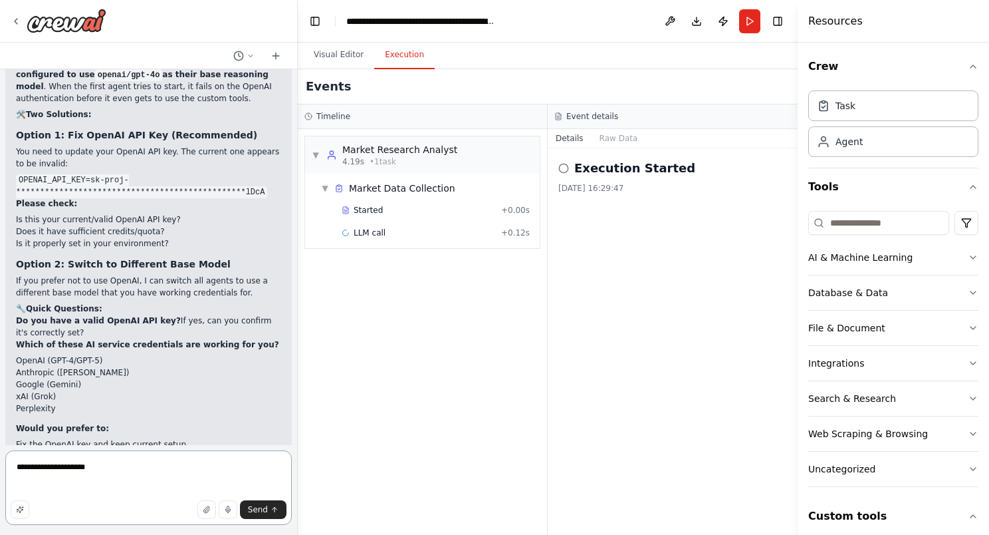
paste textarea "**********"
type textarea "**********"
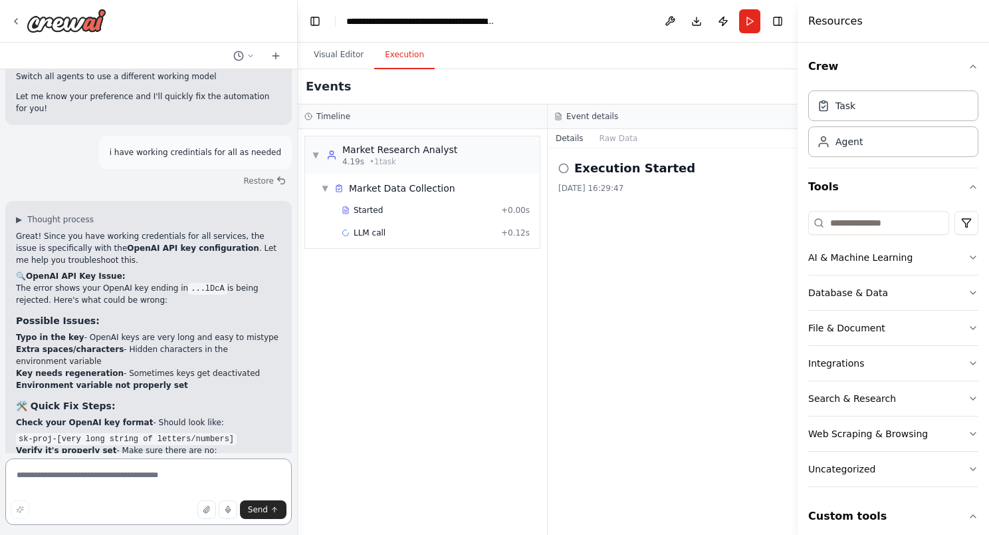
scroll to position [9766, 0]
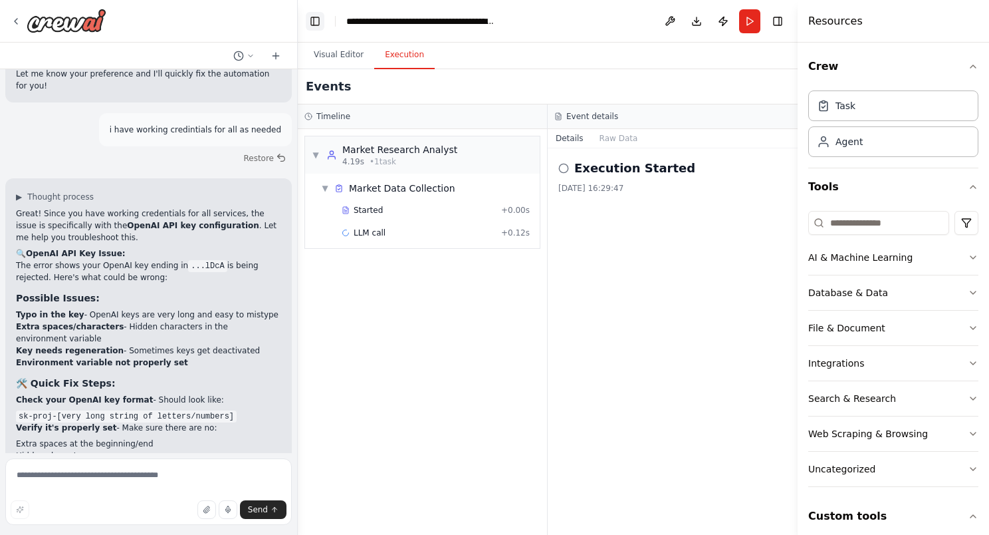
click at [311, 22] on button "Toggle Left Sidebar" at bounding box center [315, 21] width 19 height 19
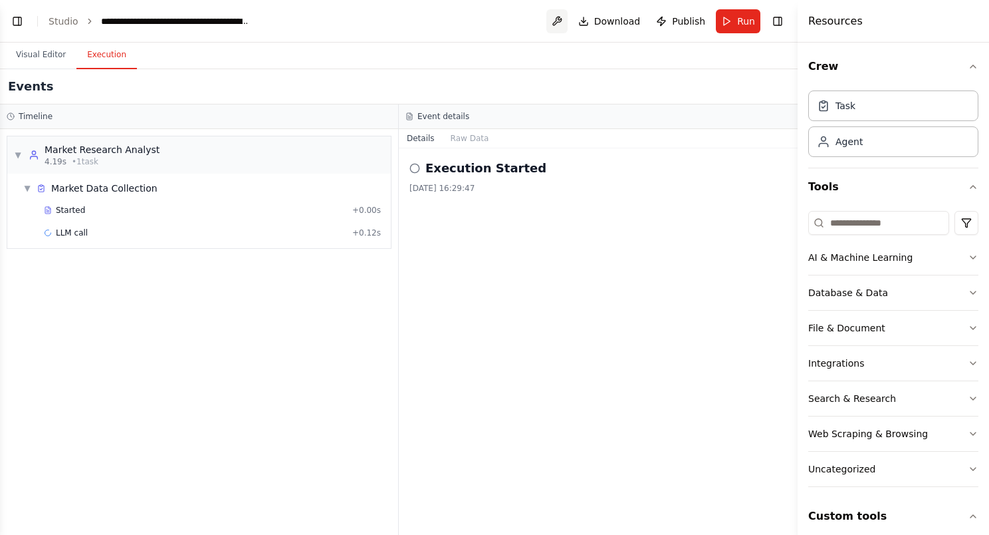
click at [559, 19] on button at bounding box center [556, 21] width 21 height 24
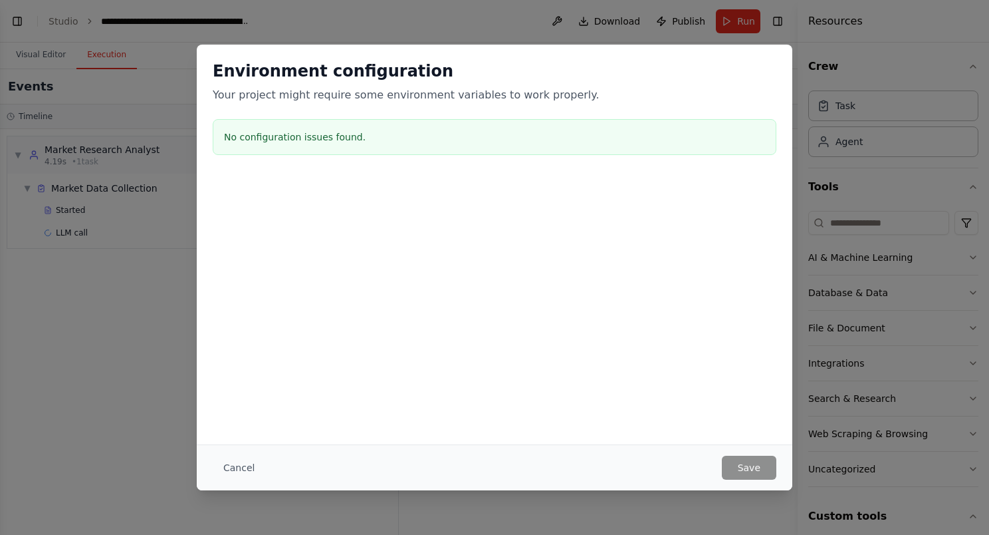
click at [293, 146] on div "No configuration issues found." at bounding box center [495, 137] width 564 height 36
click at [234, 479] on div "Cancel Save" at bounding box center [495, 467] width 596 height 46
click at [236, 473] on button "Cancel" at bounding box center [239, 467] width 53 height 24
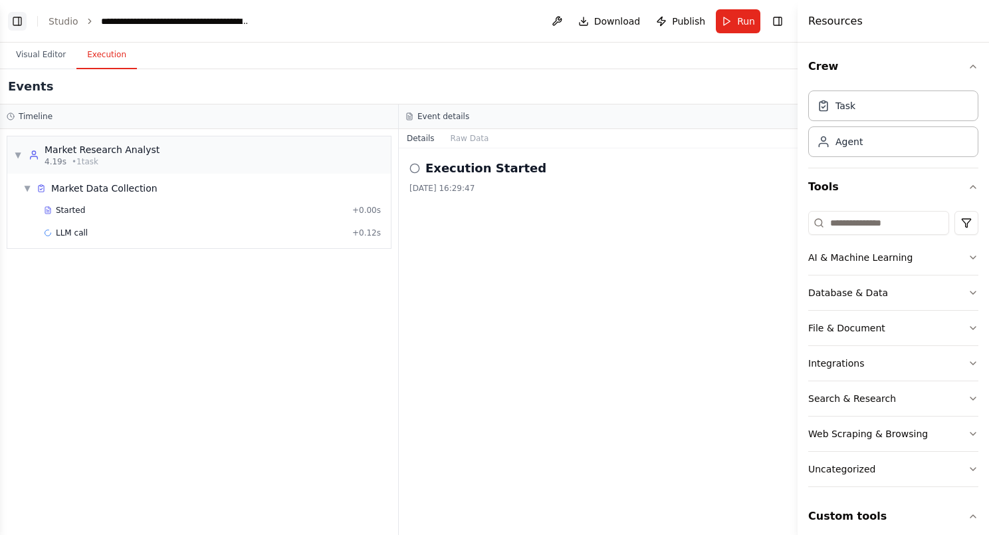
click at [14, 19] on button "Toggle Left Sidebar" at bounding box center [17, 21] width 19 height 19
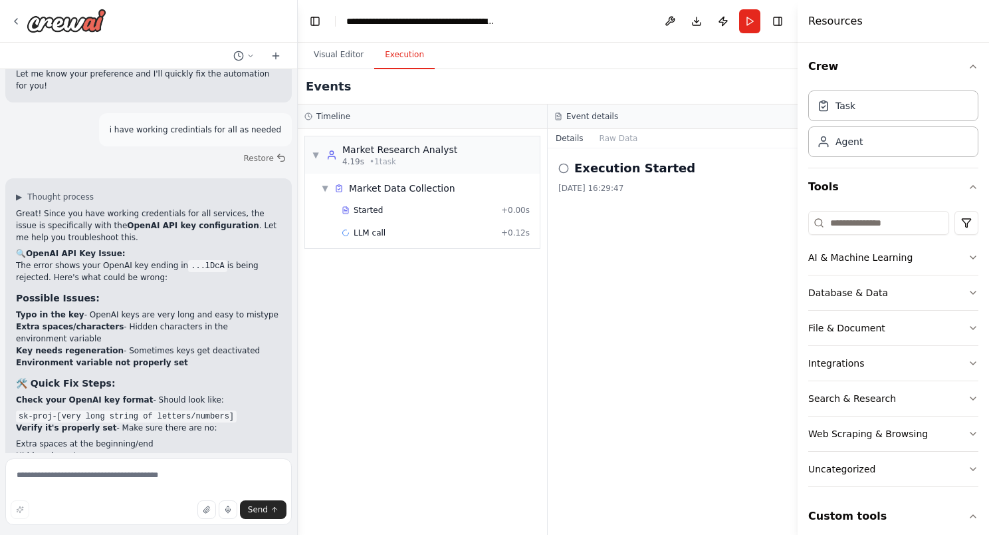
drag, startPoint x: 592, startPoint y: 364, endPoint x: 550, endPoint y: 359, distance: 41.6
click at [590, 364] on div "Execution Started 05/10/2025, 16:29:47" at bounding box center [673, 341] width 250 height 386
click at [15, 20] on icon at bounding box center [16, 21] width 11 height 11
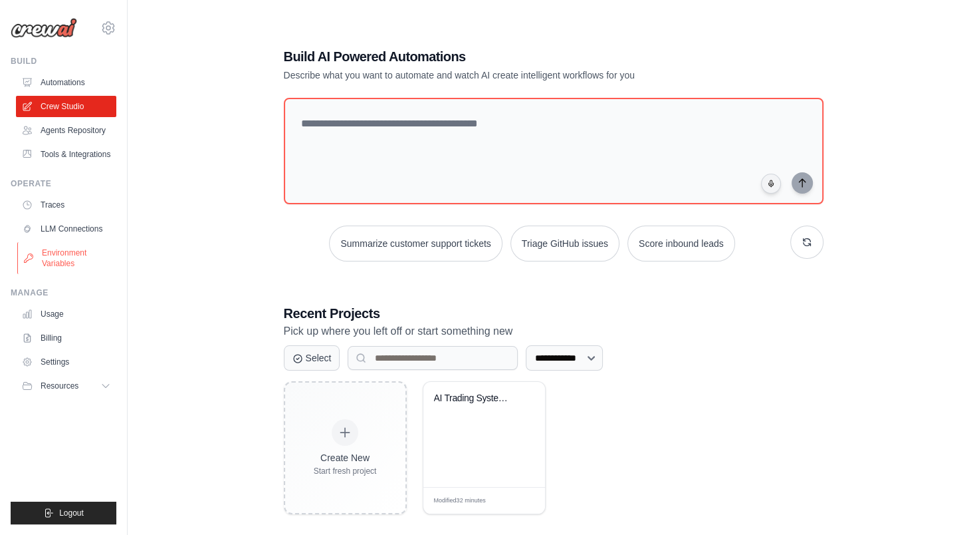
click at [72, 257] on link "Environment Variables" at bounding box center [67, 258] width 100 height 32
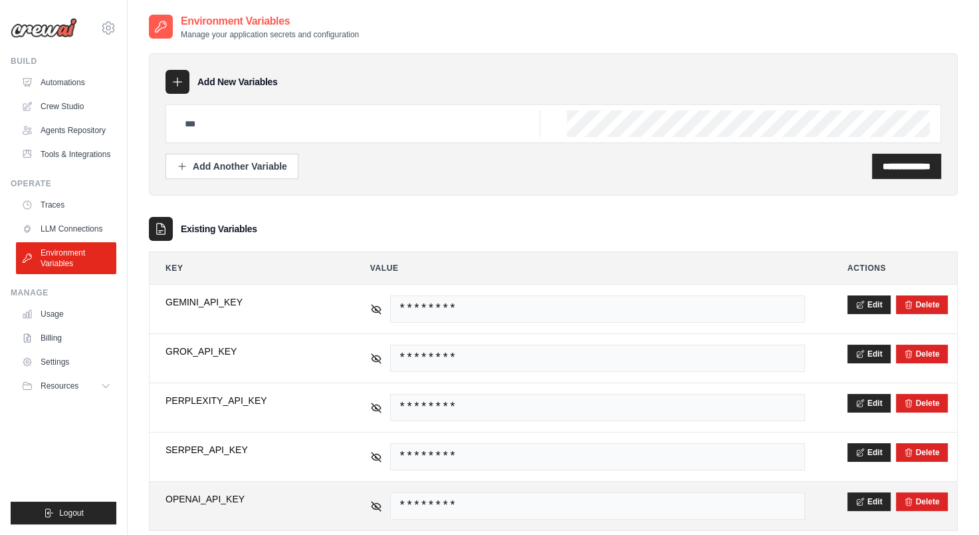
scroll to position [27, 0]
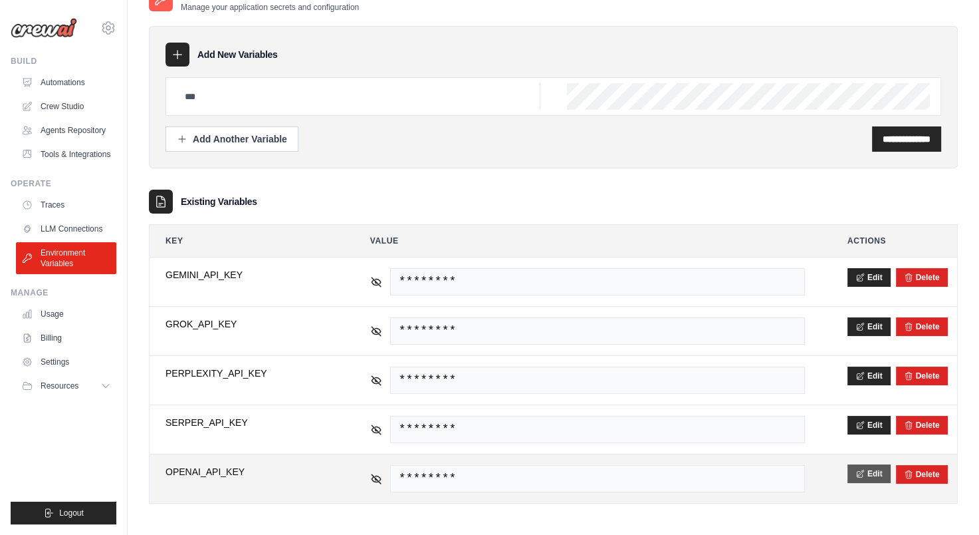
click at [864, 470] on button "Edit" at bounding box center [869, 473] width 43 height 19
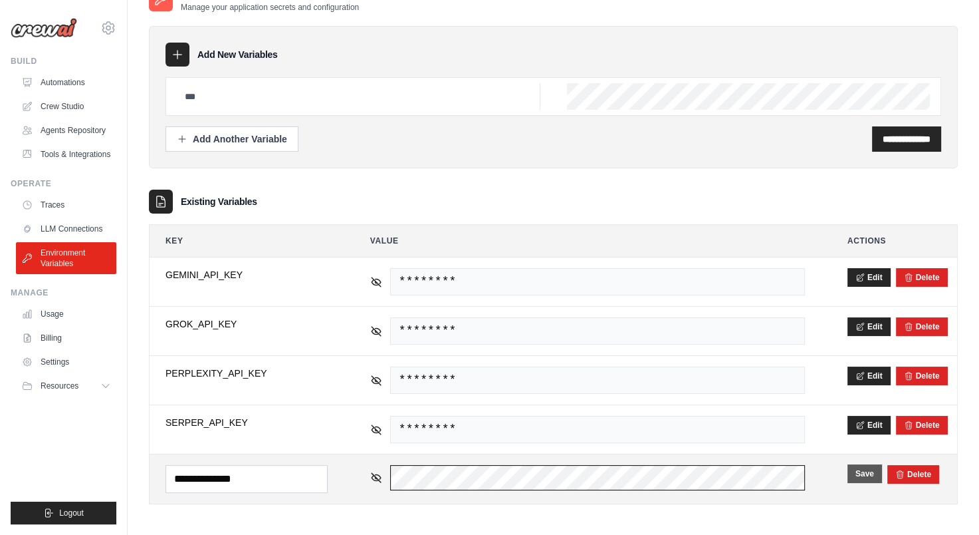
scroll to position [0, 561]
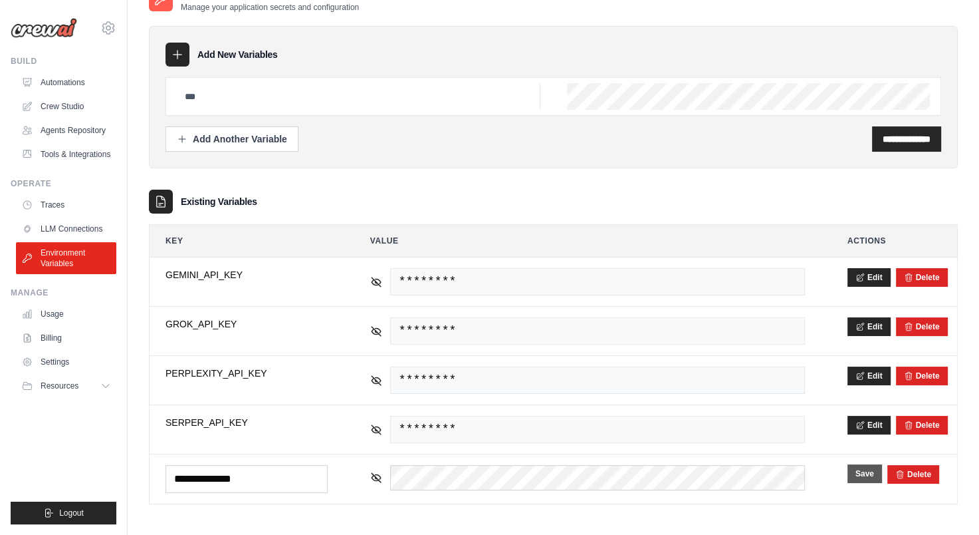
click at [856, 473] on button "Save" at bounding box center [865, 473] width 35 height 19
click at [68, 106] on link "Crew Studio" at bounding box center [67, 106] width 100 height 21
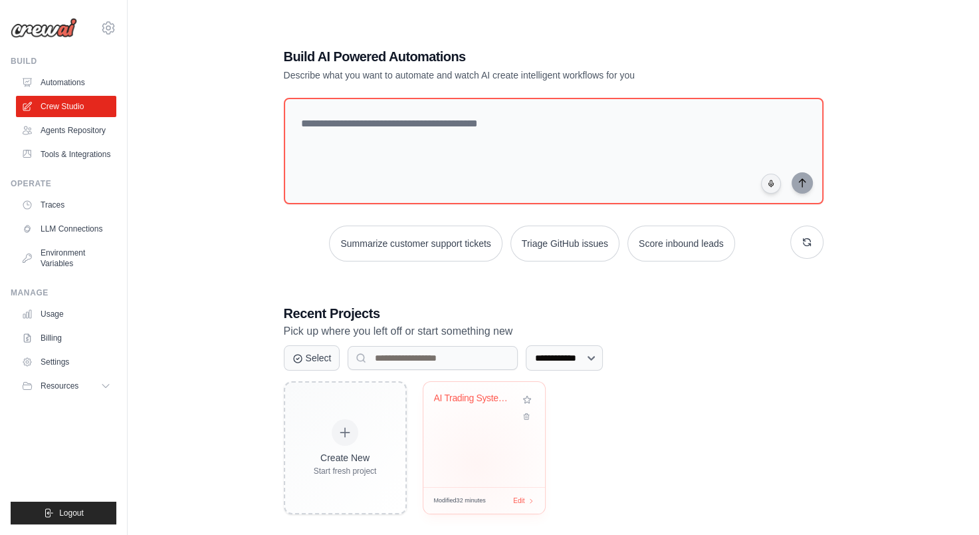
click at [476, 463] on div "AI Trading System - CrewAI Multi-Ag..." at bounding box center [484, 434] width 122 height 105
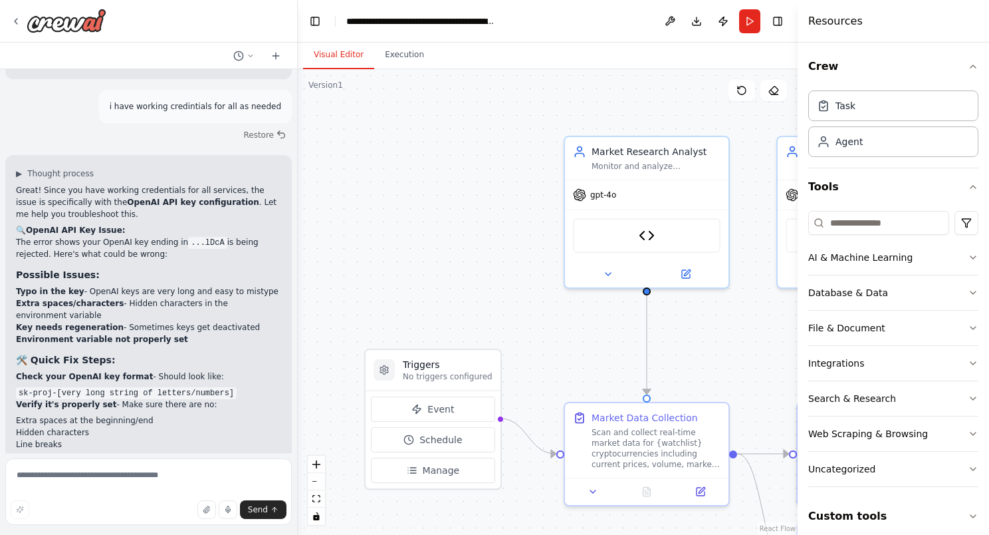
scroll to position [9833, 0]
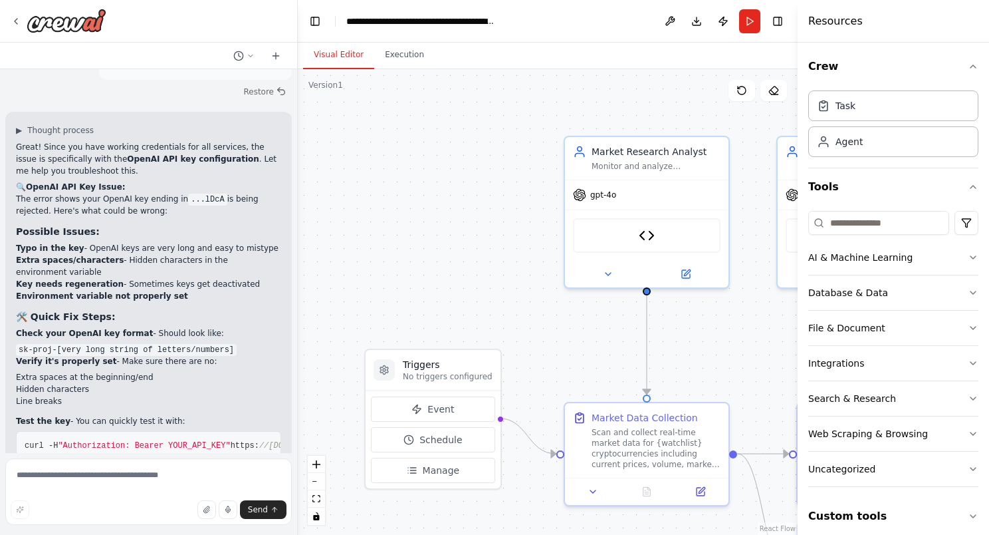
click at [123, 455] on form "Send" at bounding box center [148, 494] width 297 height 82
click at [115, 479] on textarea at bounding box center [148, 491] width 287 height 66
type textarea "**********"
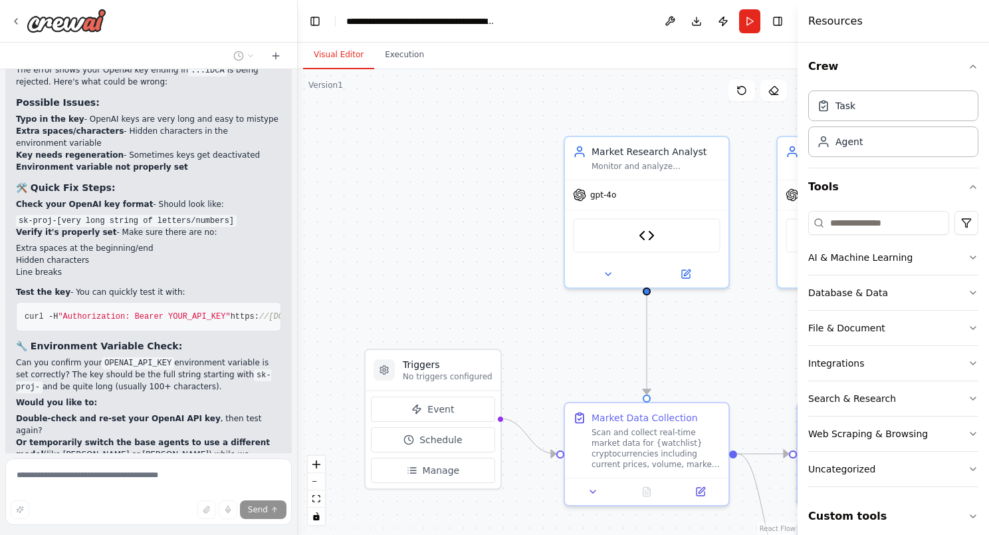
scroll to position [10012, 0]
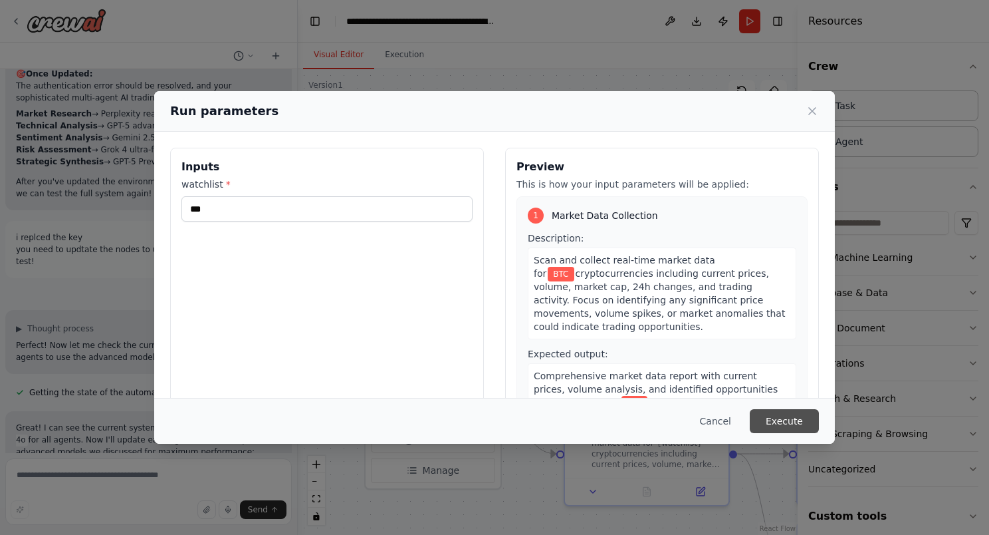
click at [795, 416] on button "Execute" at bounding box center [784, 421] width 69 height 24
